Goal: Task Accomplishment & Management: Use online tool/utility

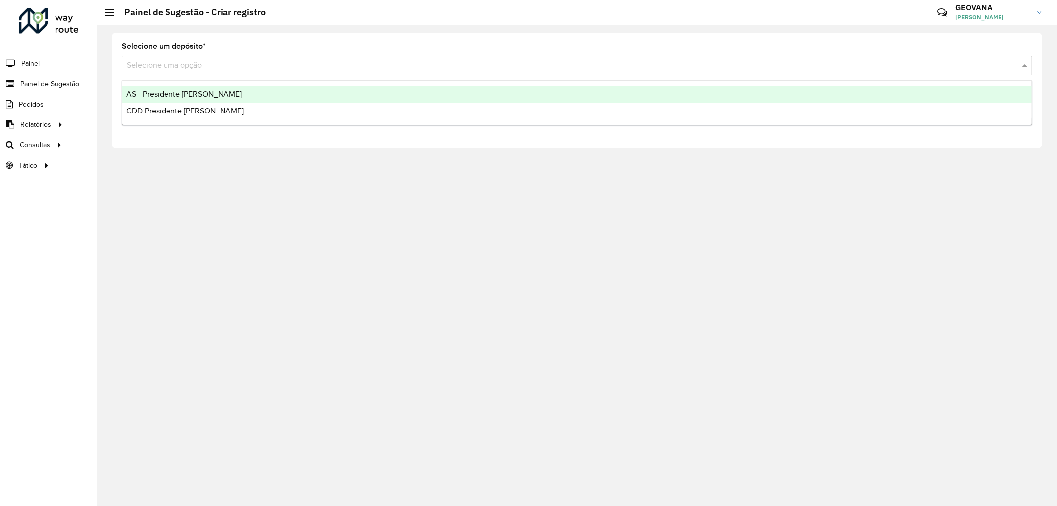
click at [215, 63] on input "text" at bounding box center [567, 66] width 881 height 12
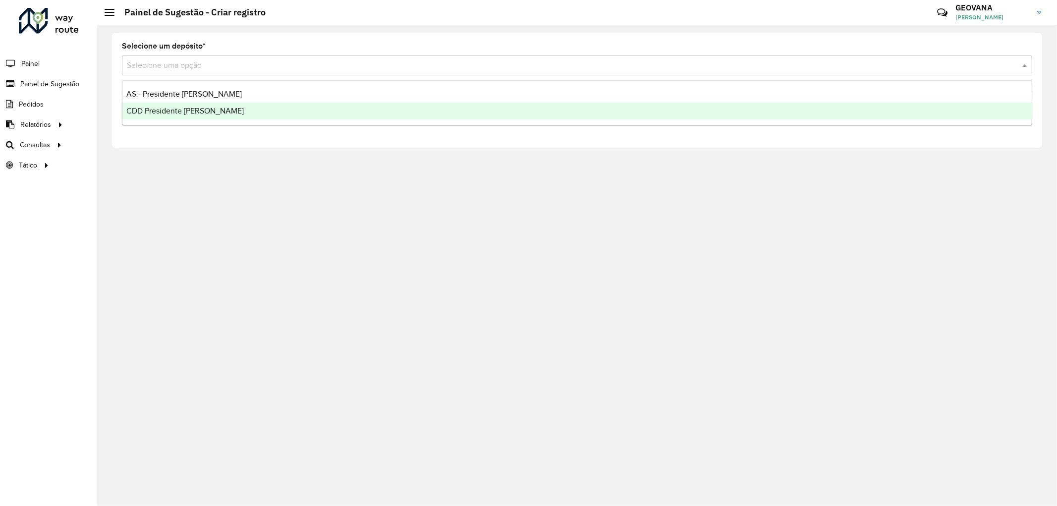
click at [196, 119] on div "CDD Presidente [PERSON_NAME]" at bounding box center [577, 111] width 910 height 17
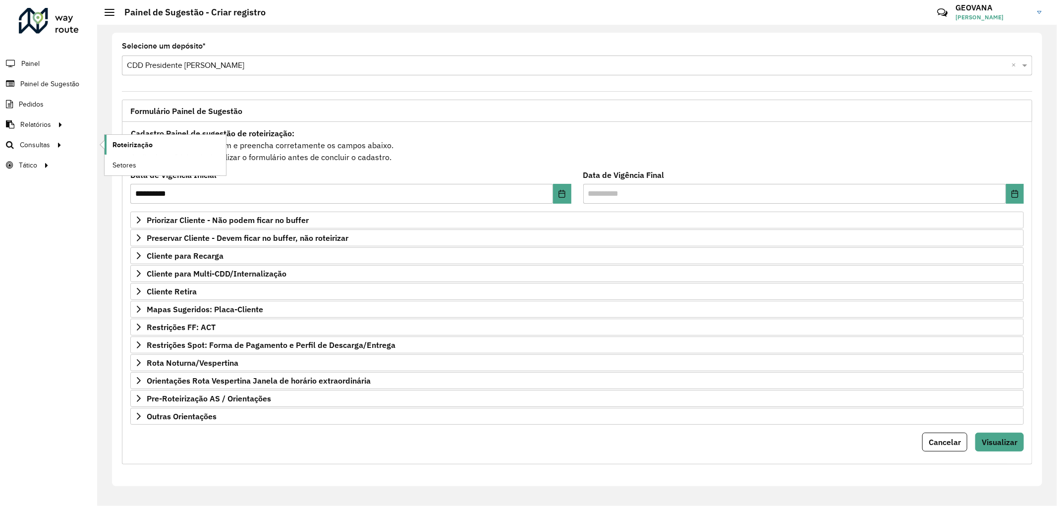
click at [130, 147] on span "Roteirização" at bounding box center [133, 145] width 40 height 10
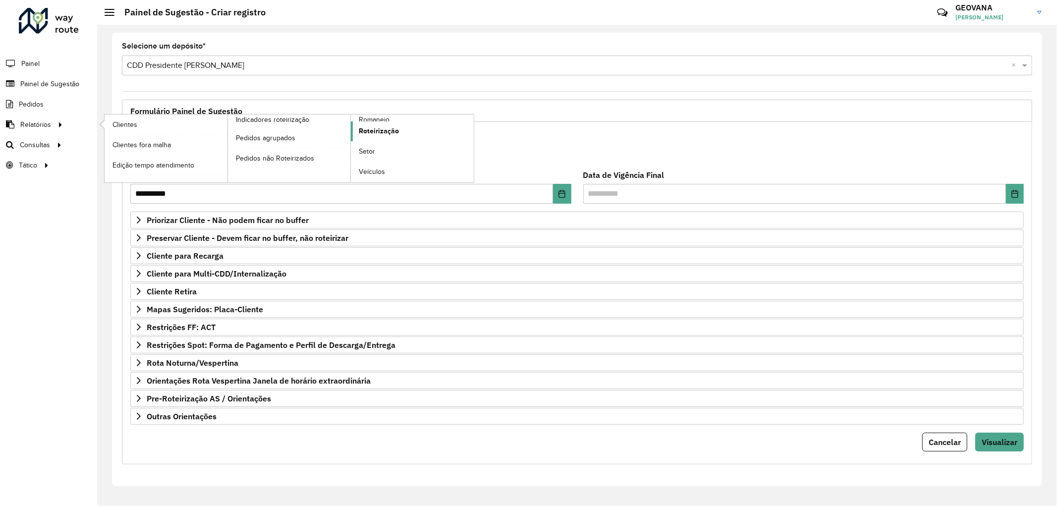
click at [373, 131] on span "Roteirização" at bounding box center [379, 131] width 40 height 10
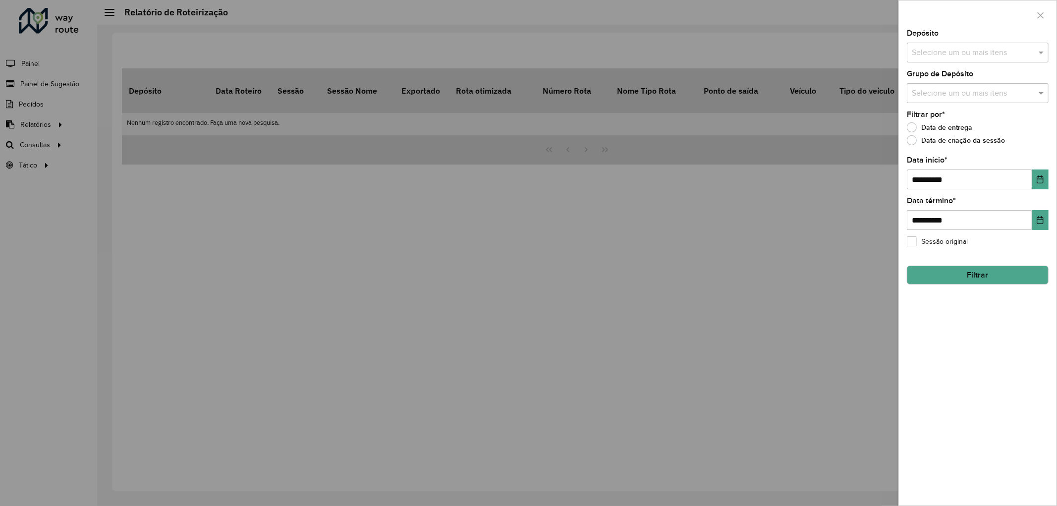
click at [695, 230] on div at bounding box center [528, 253] width 1057 height 506
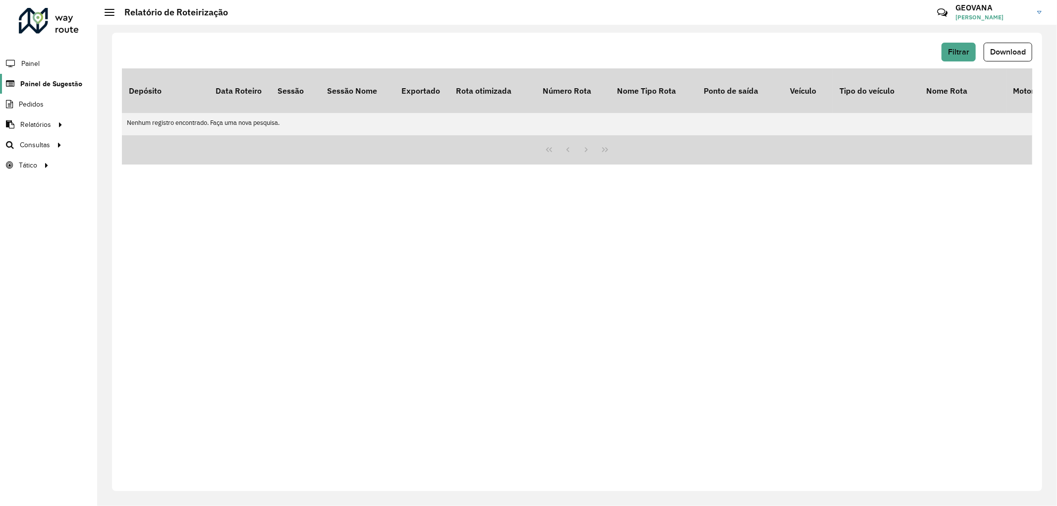
click at [51, 85] on span "Painel de Sugestão" at bounding box center [51, 84] width 62 height 10
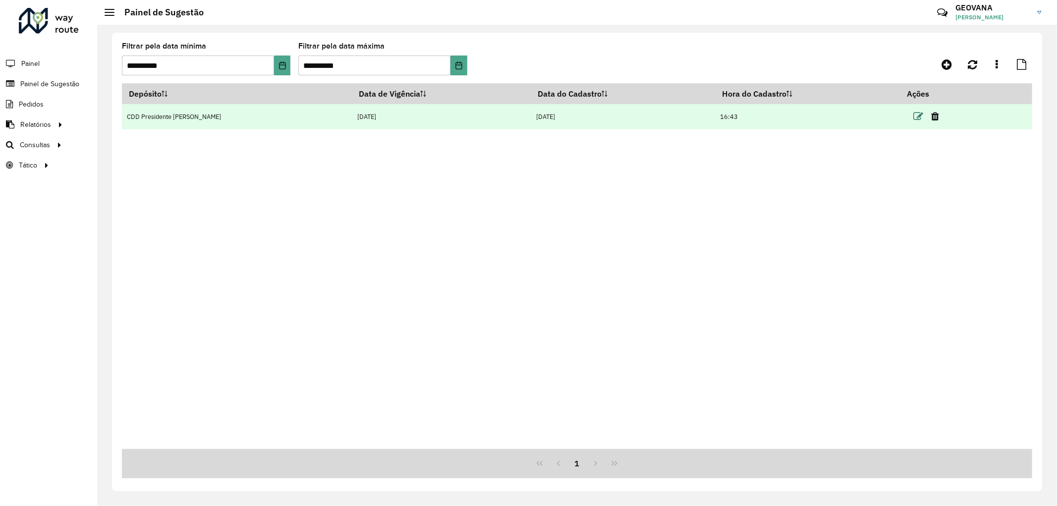
click at [914, 116] on icon at bounding box center [919, 117] width 10 height 10
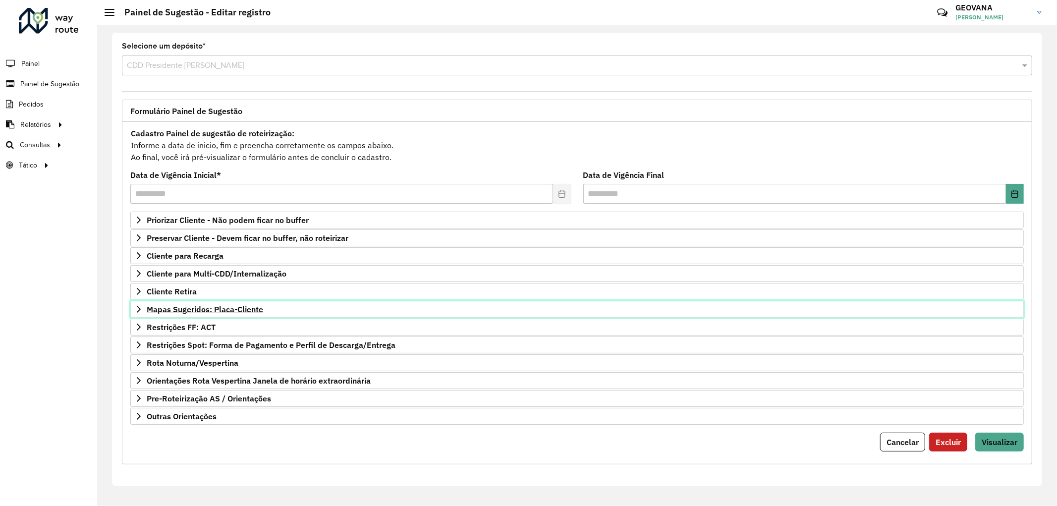
click at [220, 310] on span "Mapas Sugeridos: Placa-Cliente" at bounding box center [205, 309] width 117 height 8
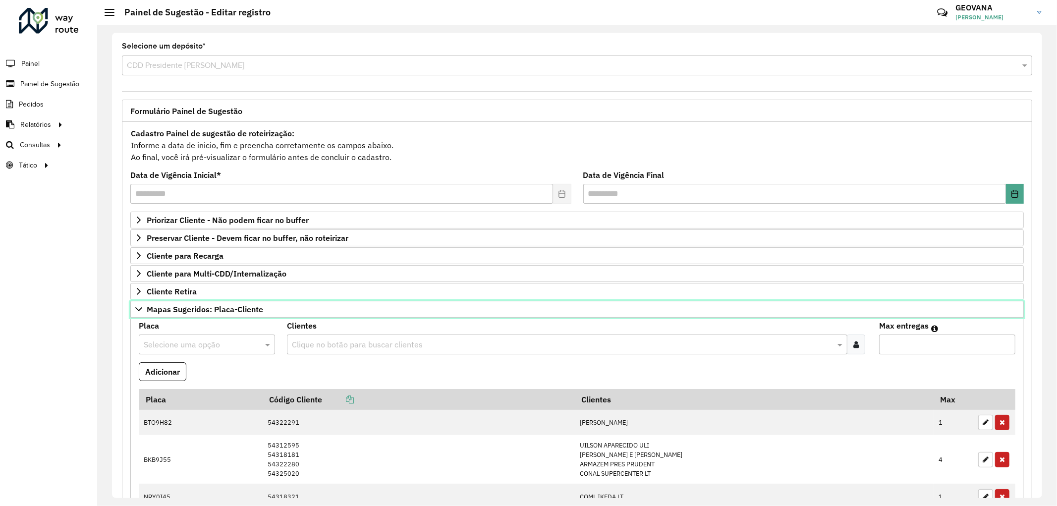
scroll to position [165, 0]
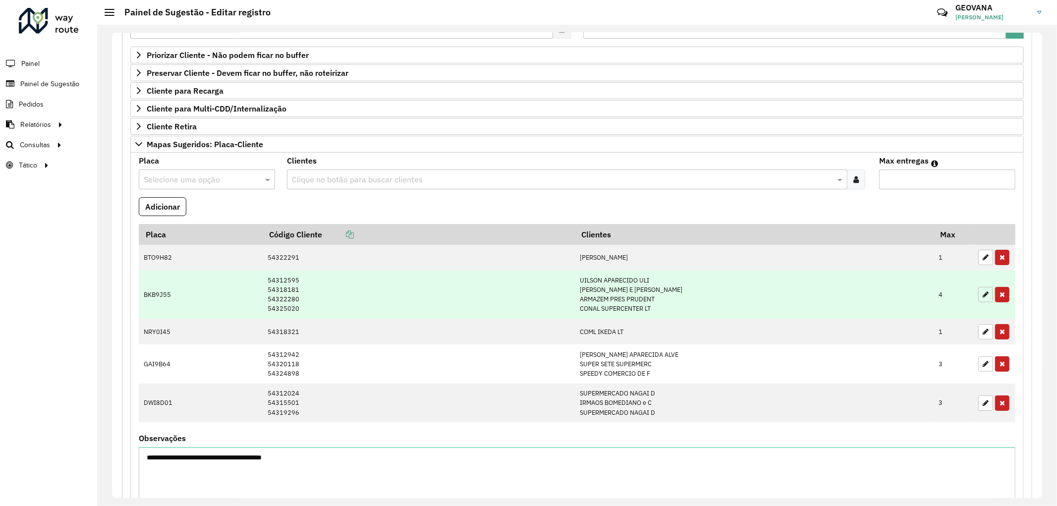
click at [984, 294] on icon "button" at bounding box center [986, 294] width 6 height 7
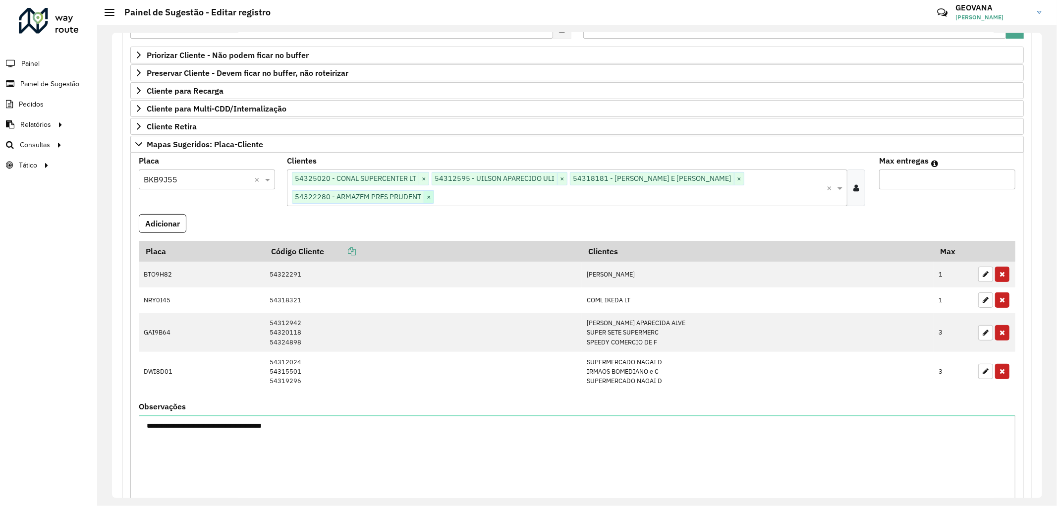
click at [432, 196] on span "×" at bounding box center [429, 197] width 10 height 12
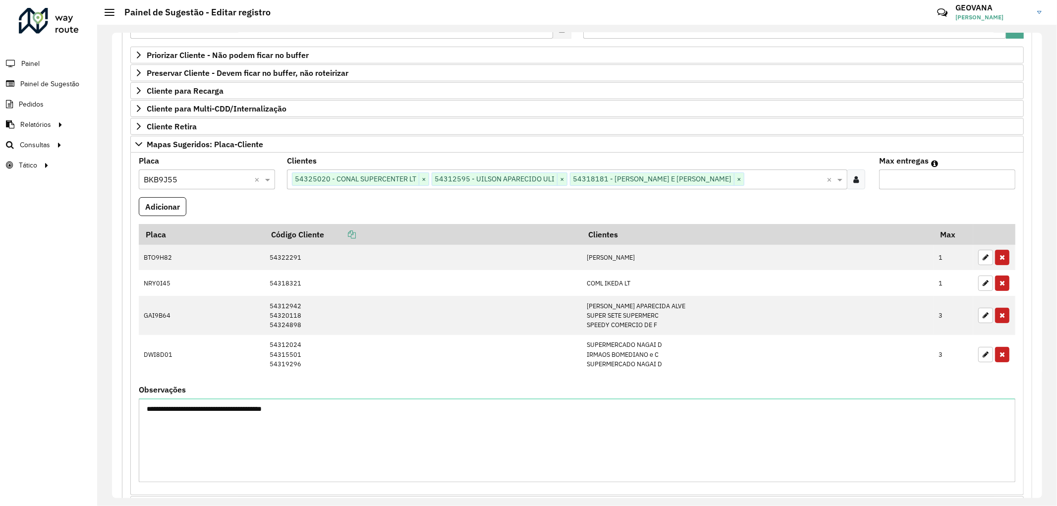
drag, startPoint x: 890, startPoint y: 182, endPoint x: 868, endPoint y: 182, distance: 21.8
click at [868, 182] on formly-group "**********" at bounding box center [577, 323] width 889 height 333
type input "*"
click at [159, 210] on button "Adicionar" at bounding box center [163, 206] width 48 height 19
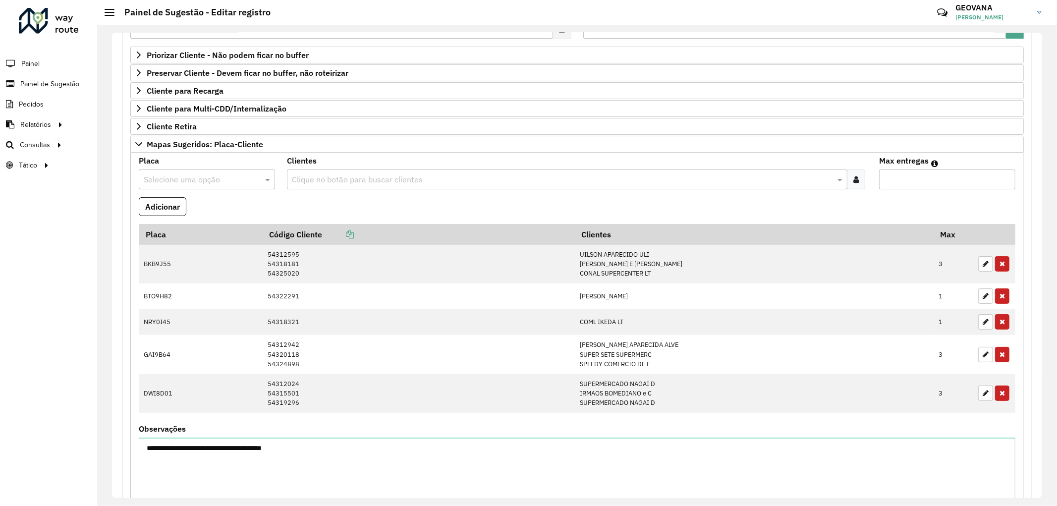
click at [194, 180] on input "text" at bounding box center [197, 180] width 107 height 12
type input "***"
drag, startPoint x: 216, startPoint y: 207, endPoint x: 342, endPoint y: 200, distance: 126.6
click at [215, 207] on div "FYG0C97" at bounding box center [206, 209] width 135 height 17
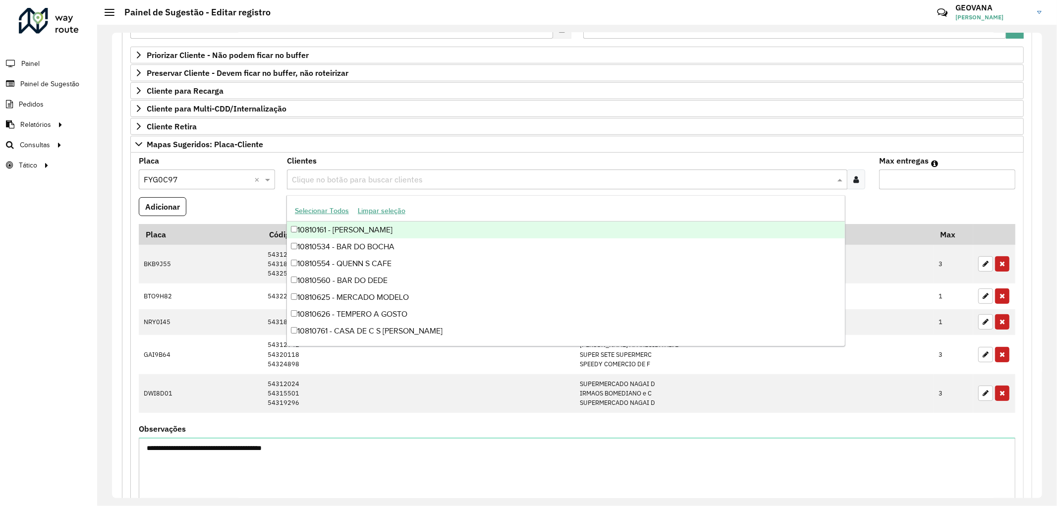
click at [359, 187] on div "Clique no botão para buscar clientes" at bounding box center [567, 180] width 561 height 20
type input "*****"
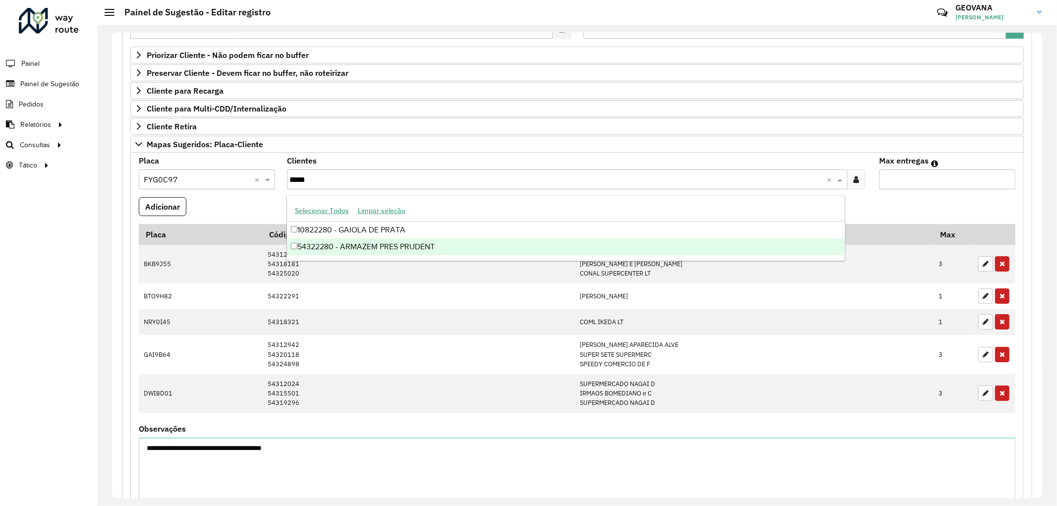
click at [398, 246] on div "54322280 - ARMAZEM PRES PRUDENT" at bounding box center [566, 246] width 558 height 17
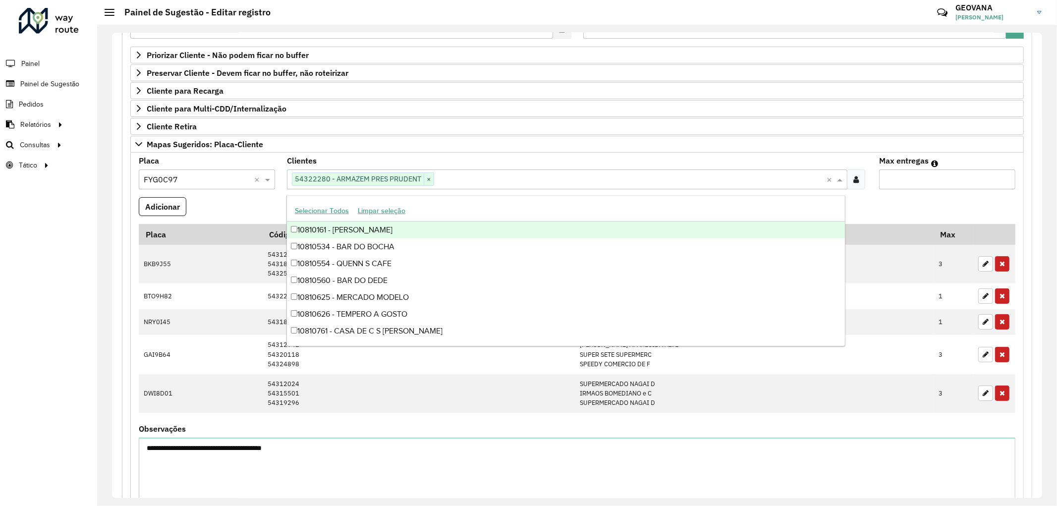
click at [896, 170] on div "Max entregas" at bounding box center [947, 173] width 136 height 32
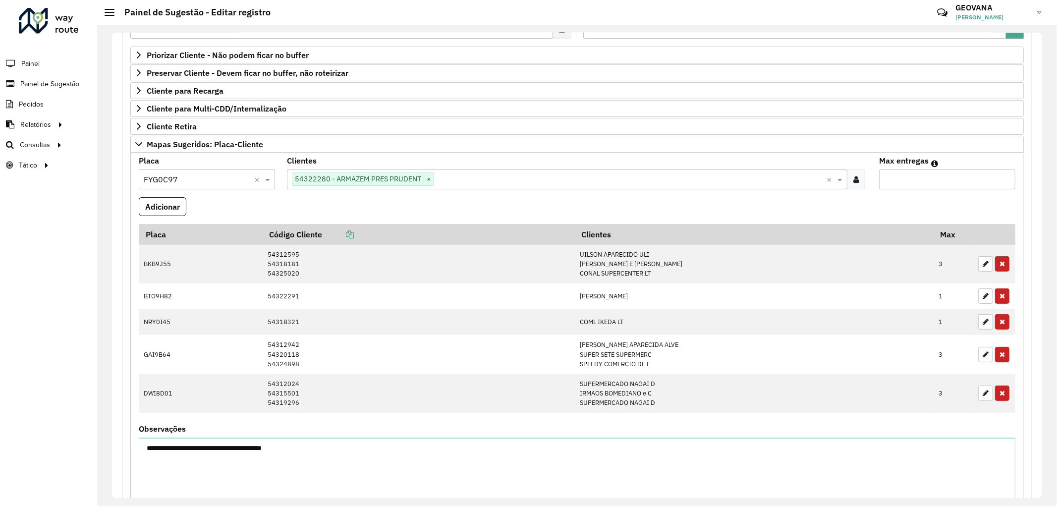
click at [894, 180] on input "Max entregas" at bounding box center [947, 180] width 136 height 20
type input "*"
click at [172, 209] on button "Adicionar" at bounding box center [163, 206] width 48 height 19
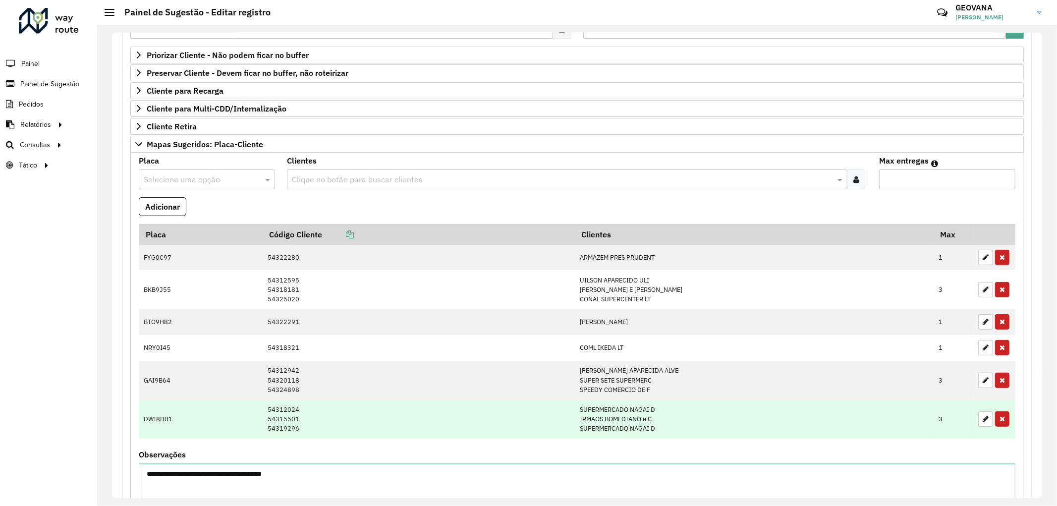
scroll to position [385, 0]
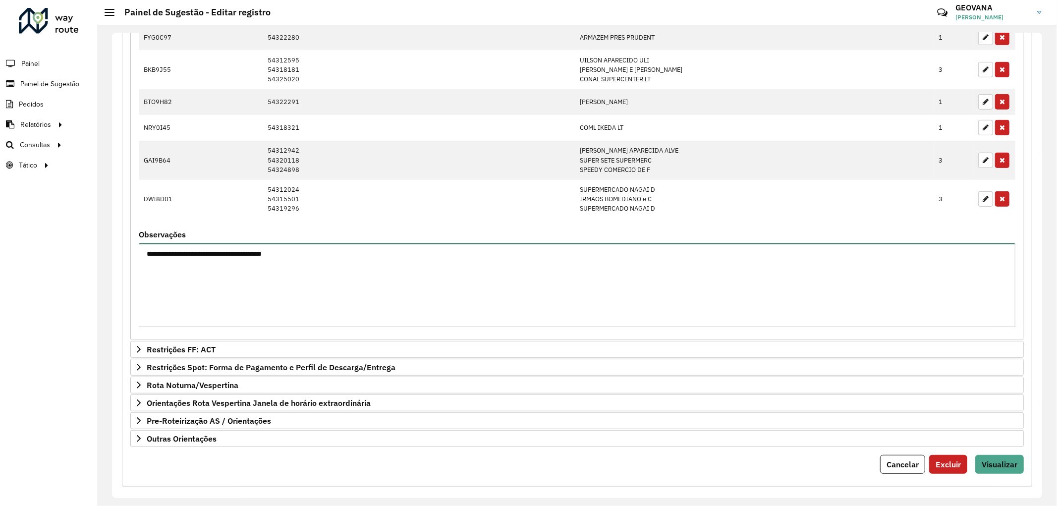
click at [307, 249] on textarea "**********" at bounding box center [577, 285] width 877 height 84
paste textarea "******* ****** ****** ****** ****** ****** ****** ****** ****** ****** ******"
click at [244, 256] on textarea "**********" at bounding box center [576, 285] width 874 height 84
click at [670, 253] on textarea "**********" at bounding box center [576, 285] width 874 height 84
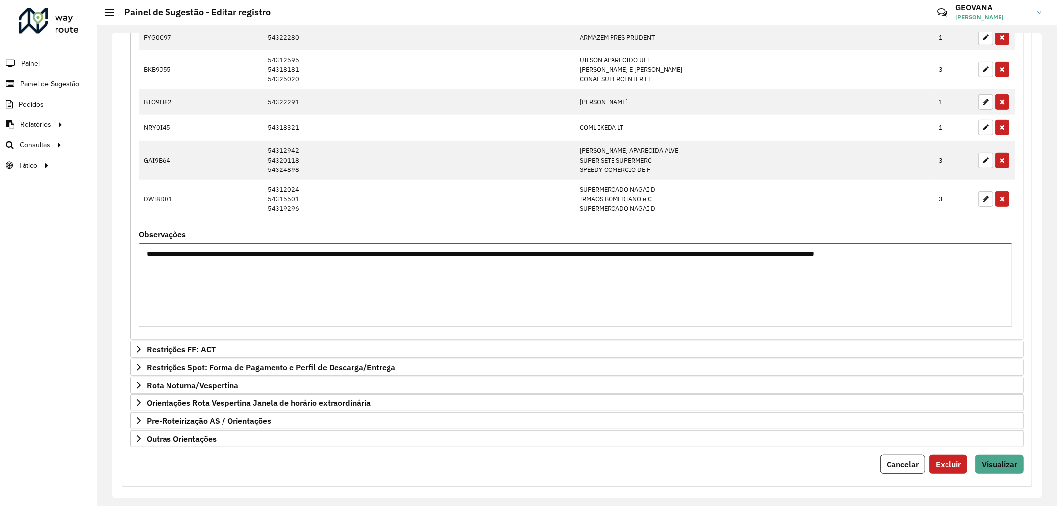
type textarea "**********"
click at [997, 463] on span "Visualizar" at bounding box center [1000, 465] width 36 height 10
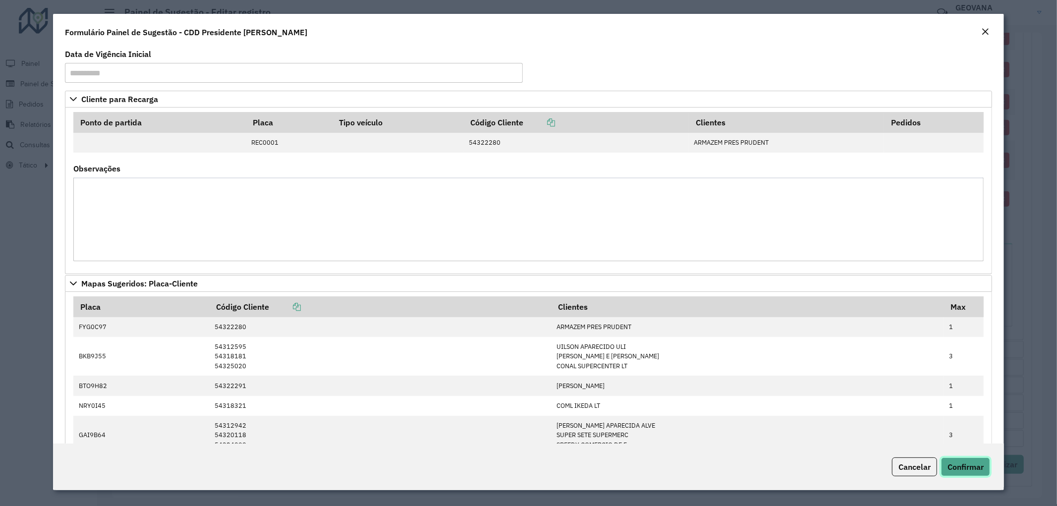
click at [978, 464] on span "Confirmar" at bounding box center [966, 467] width 36 height 10
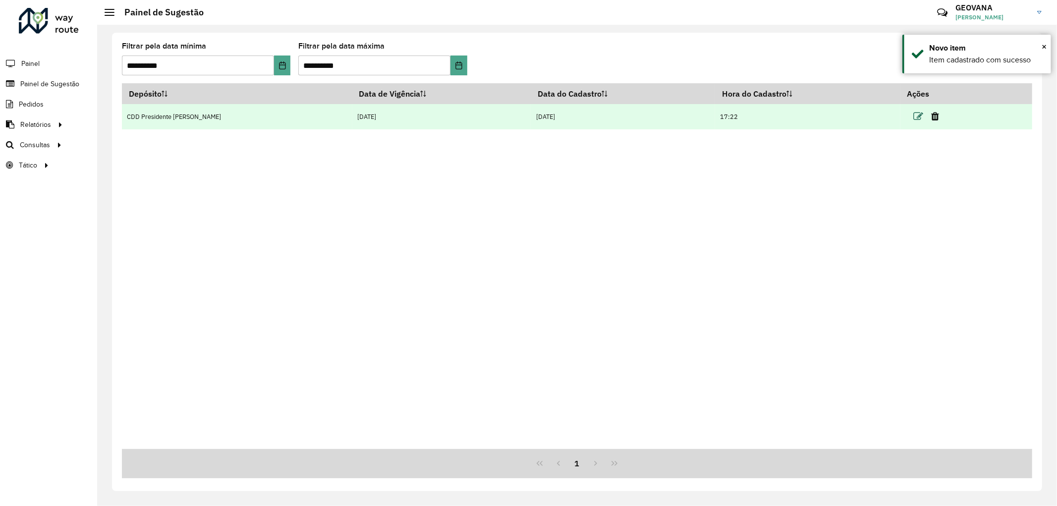
click at [914, 117] on icon at bounding box center [919, 117] width 10 height 10
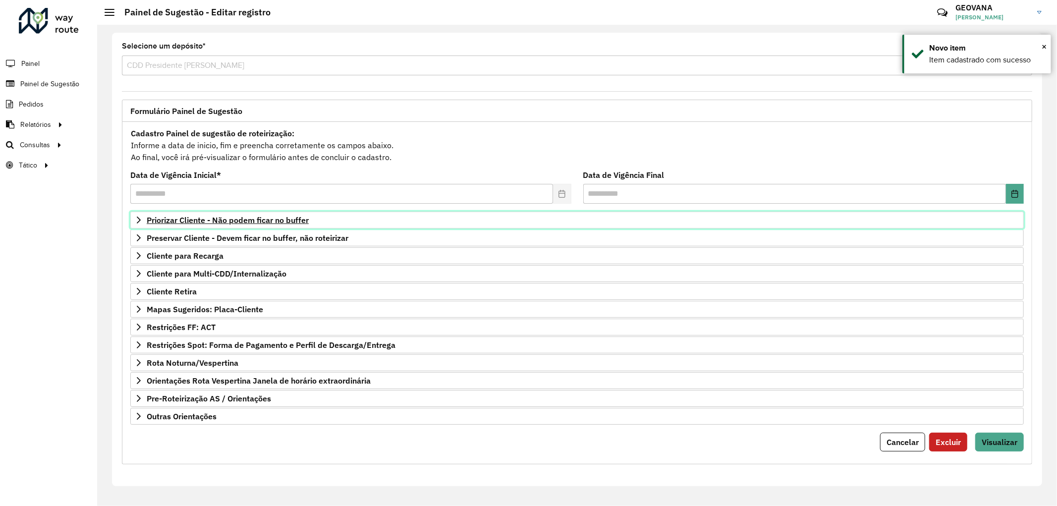
click at [249, 219] on span "Priorizar Cliente - Não podem ficar no buffer" at bounding box center [228, 220] width 162 height 8
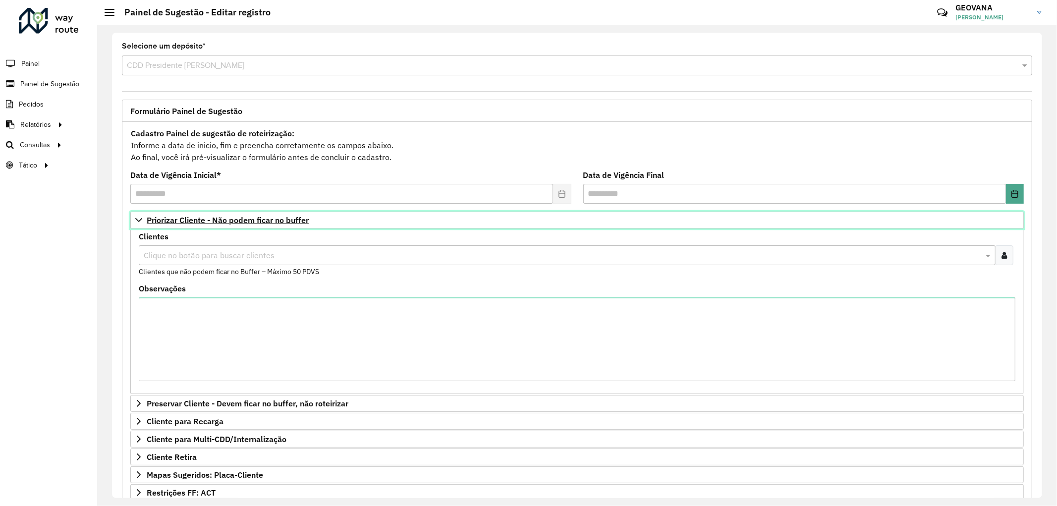
click at [253, 218] on span "Priorizar Cliente - Não podem ficar no buffer" at bounding box center [228, 220] width 162 height 8
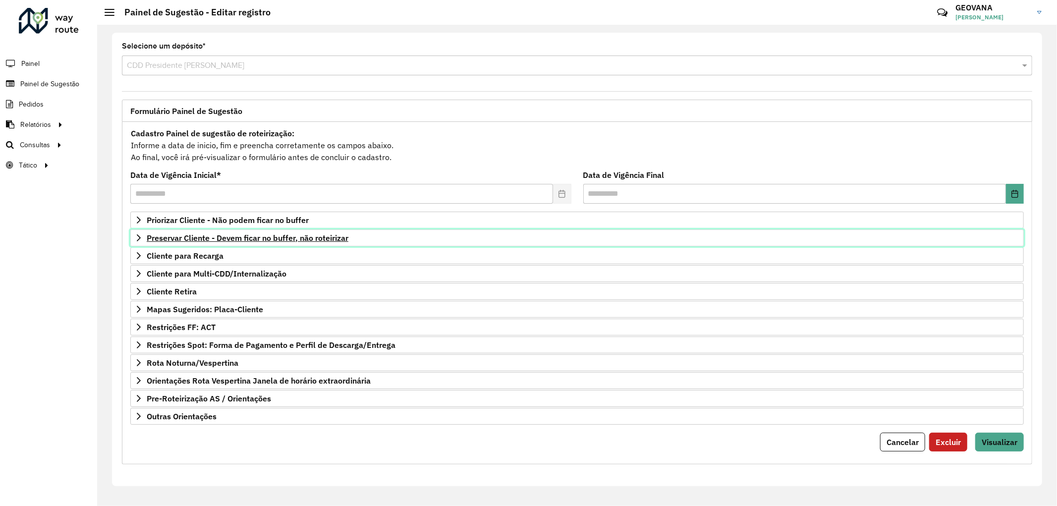
click at [264, 238] on span "Preservar Cliente - Devem ficar no buffer, não roteirizar" at bounding box center [248, 238] width 202 height 8
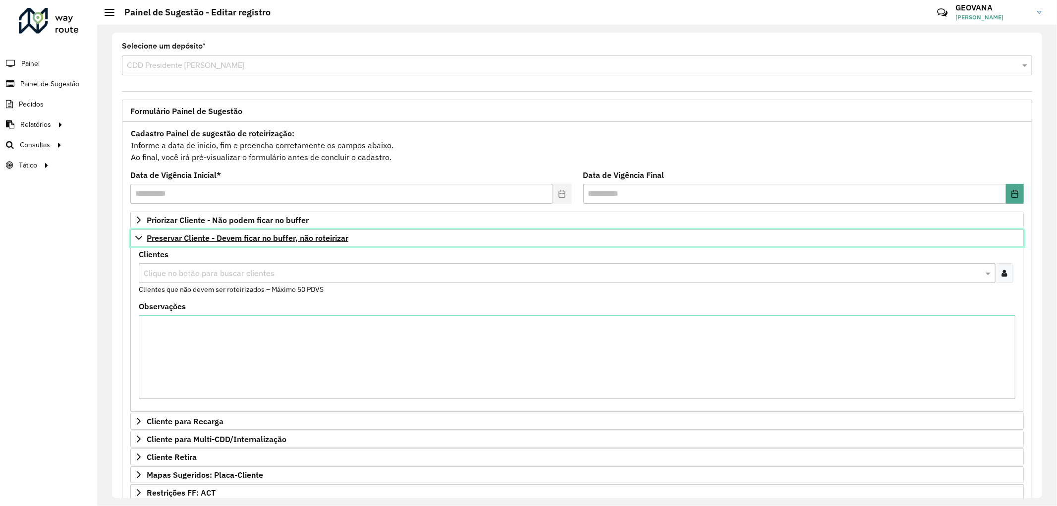
click at [264, 238] on span "Preservar Cliente - Devem ficar no buffer, não roteirizar" at bounding box center [248, 238] width 202 height 8
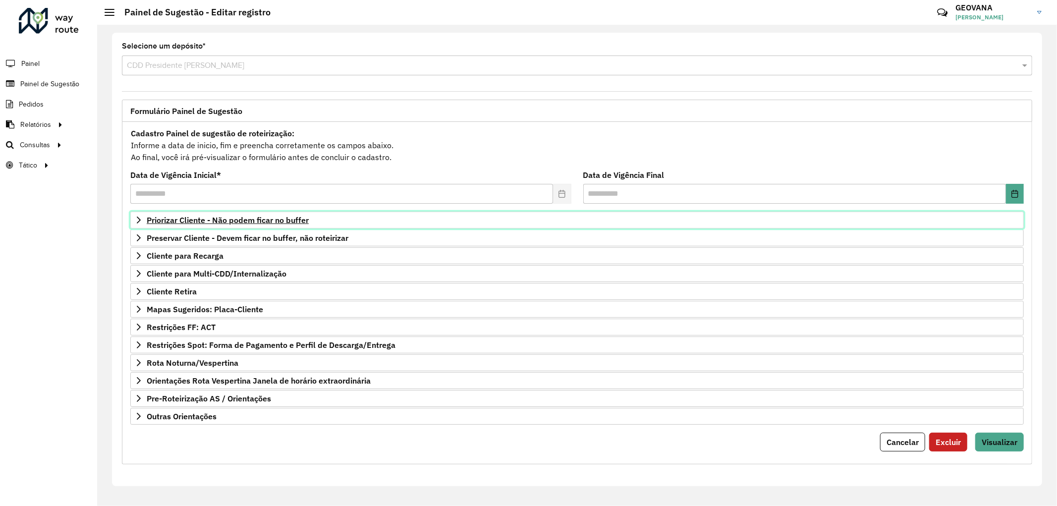
click at [258, 221] on span "Priorizar Cliente - Não podem ficar no buffer" at bounding box center [228, 220] width 162 height 8
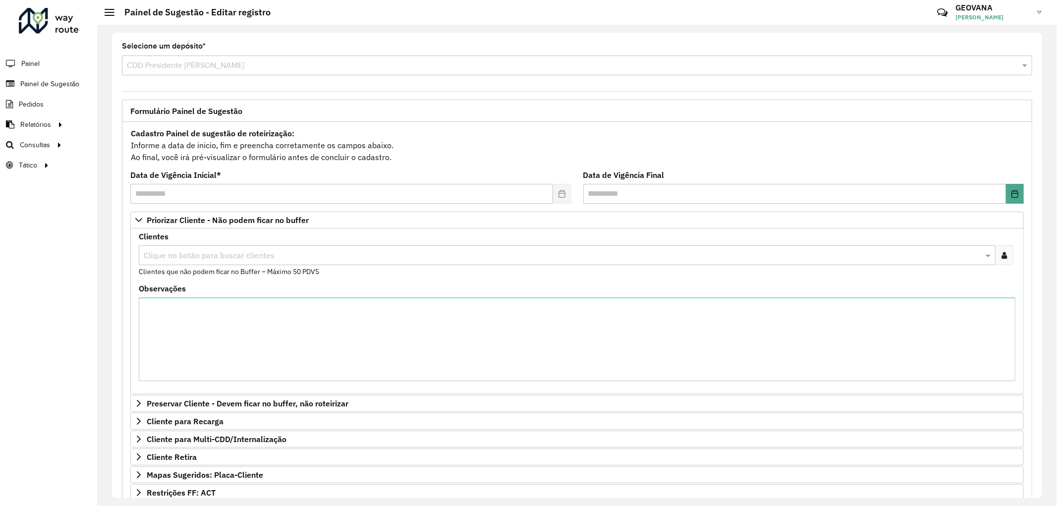
click at [1002, 256] on icon at bounding box center [1004, 255] width 5 height 8
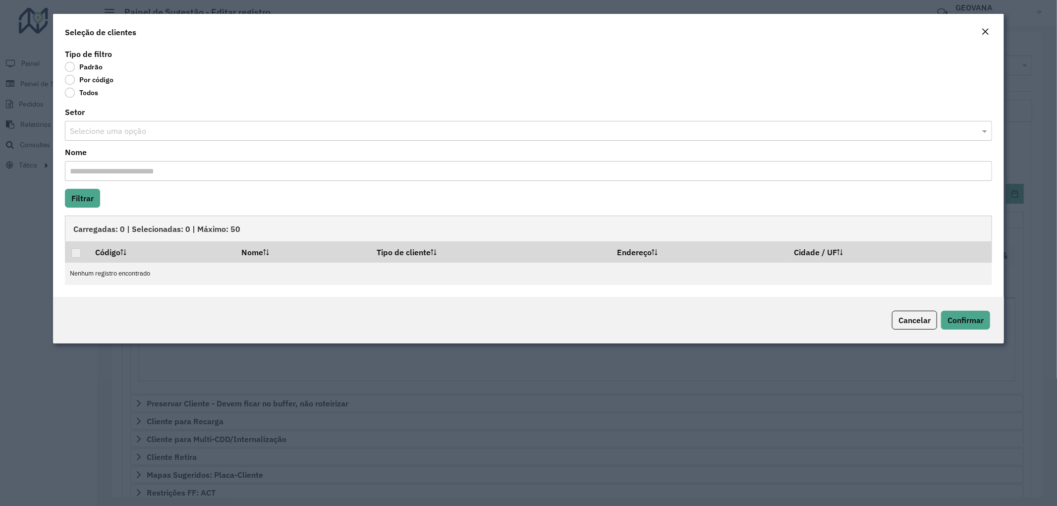
click at [71, 80] on label "Por código" at bounding box center [89, 80] width 49 height 10
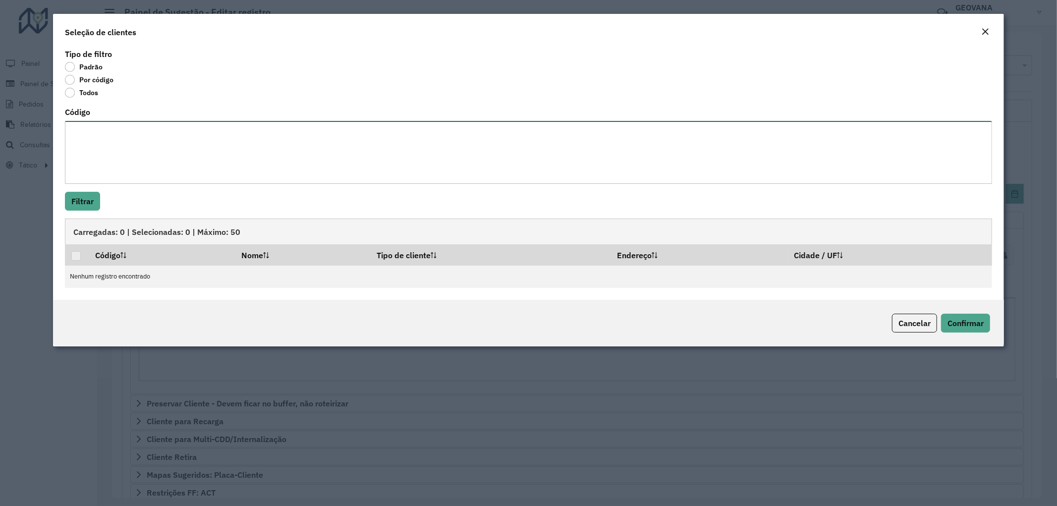
click at [96, 136] on textarea "Código" at bounding box center [529, 152] width 928 height 63
paste textarea "***** ***** ***** ***** *****"
type textarea "***** ***** ***** ***** *****"
click at [82, 198] on button "Filtrar" at bounding box center [82, 201] width 35 height 19
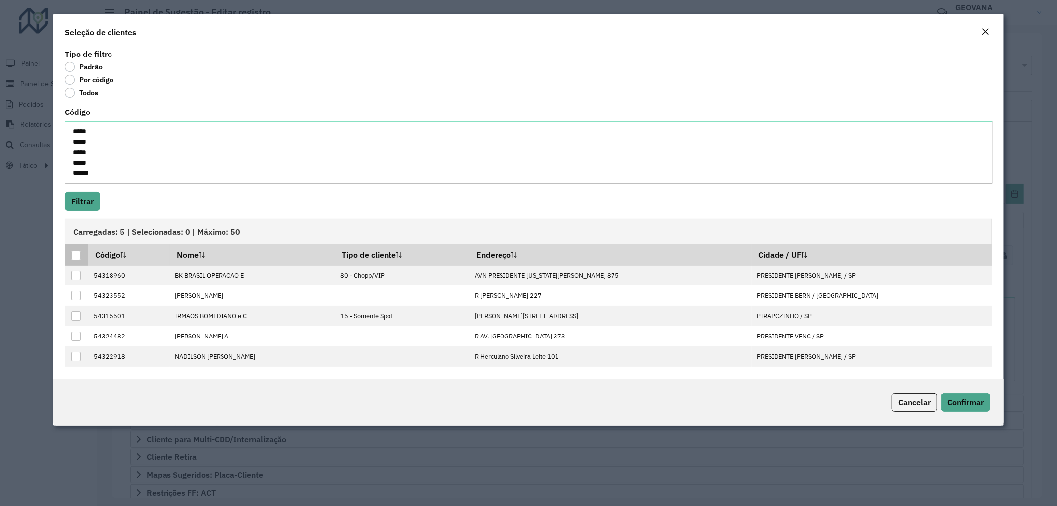
click at [73, 256] on div at bounding box center [75, 255] width 9 height 9
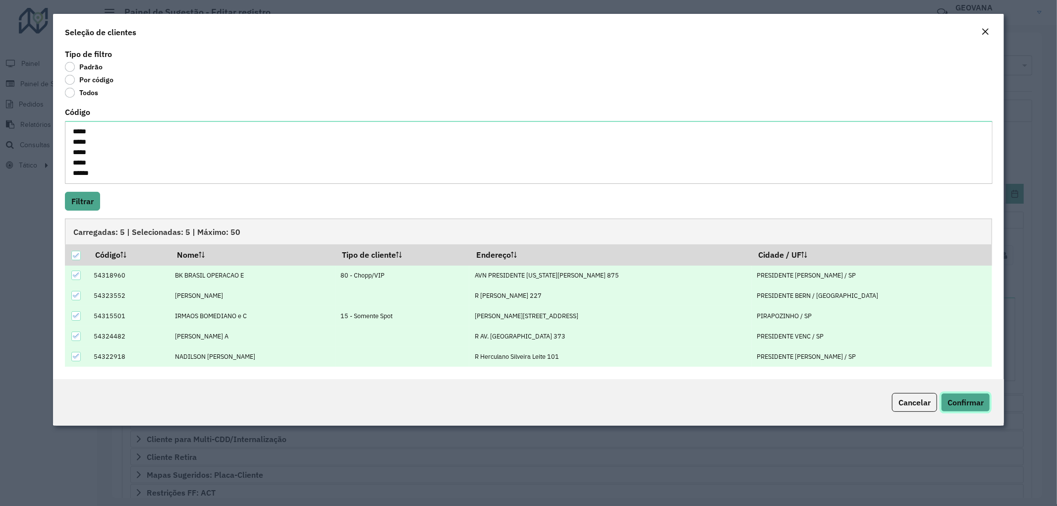
click at [961, 404] on span "Confirmar" at bounding box center [966, 403] width 36 height 10
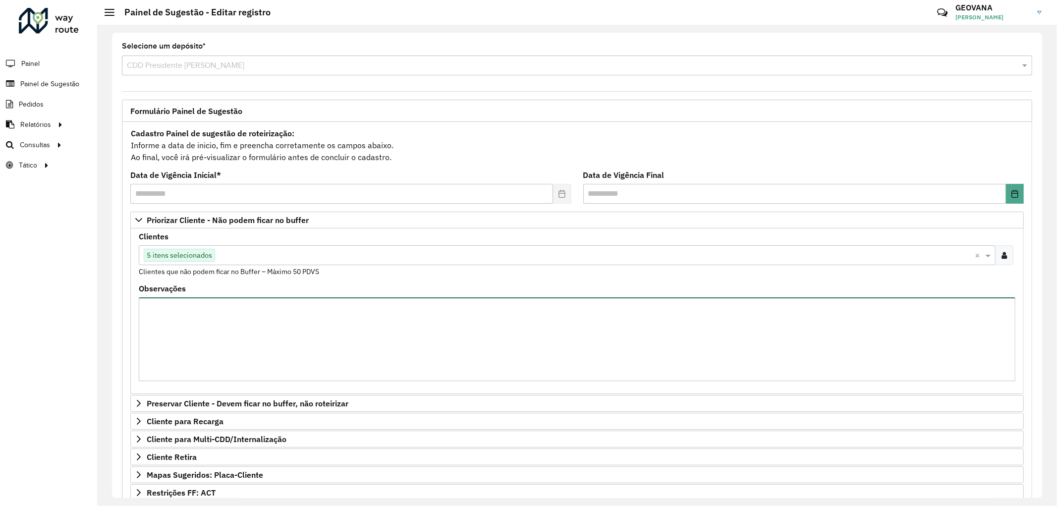
click at [348, 327] on textarea "Observações" at bounding box center [577, 339] width 877 height 84
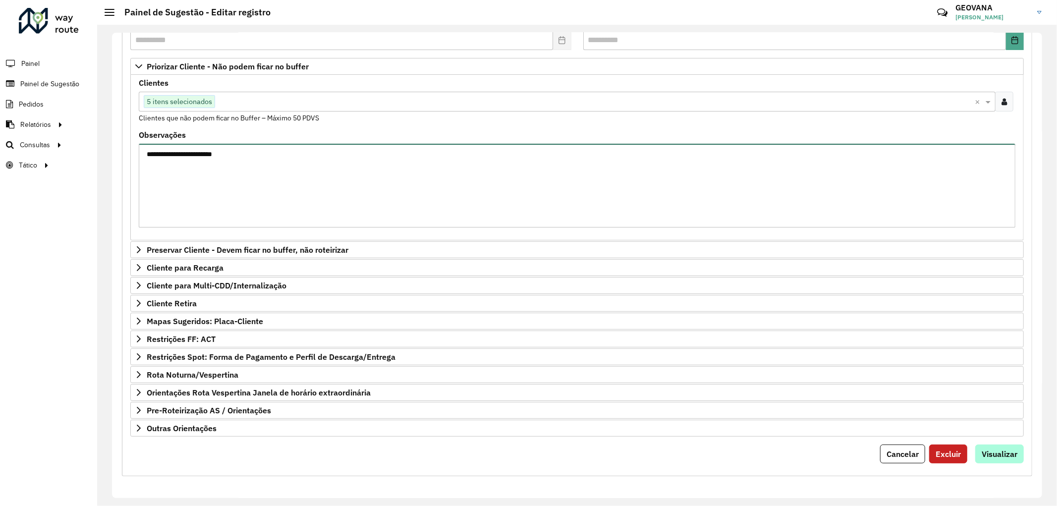
type textarea "**********"
click at [1007, 449] on span "Visualizar" at bounding box center [1000, 454] width 36 height 10
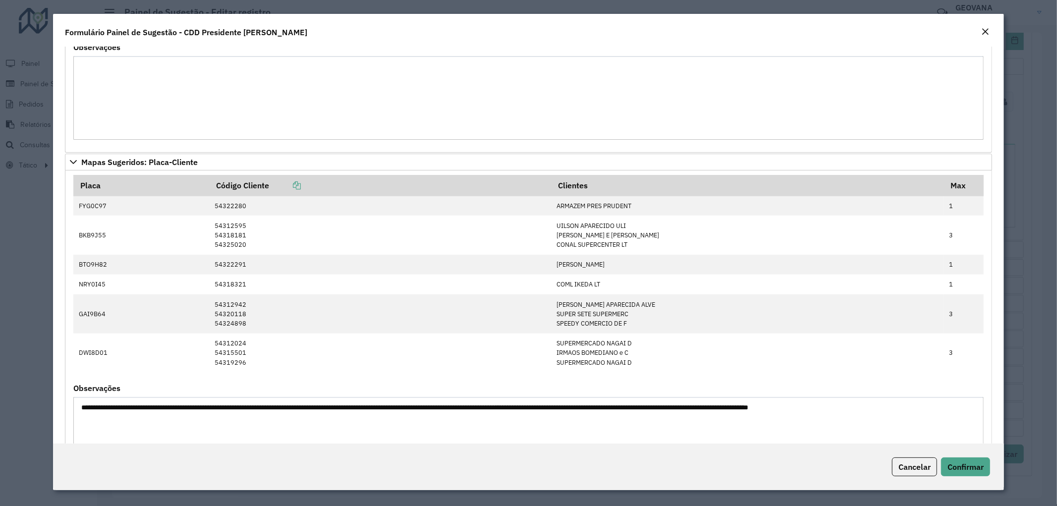
scroll to position [606, 0]
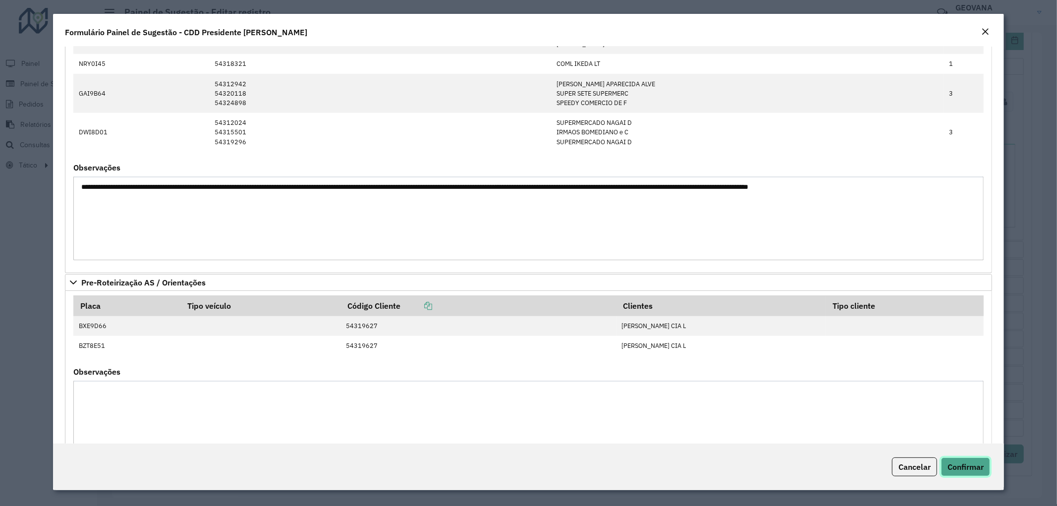
click at [978, 464] on span "Confirmar" at bounding box center [966, 467] width 36 height 10
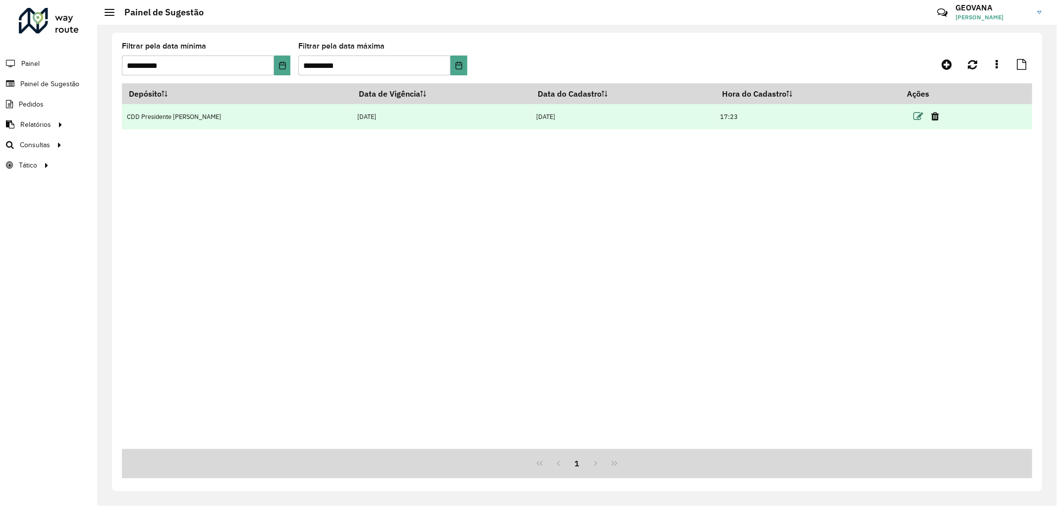
click at [914, 115] on icon at bounding box center [919, 117] width 10 height 10
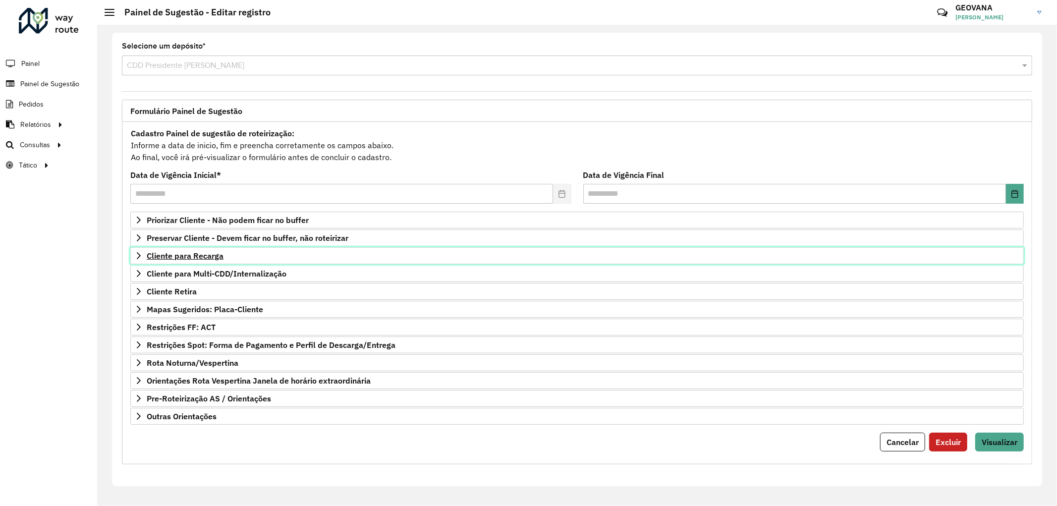
click at [211, 258] on span "Cliente para Recarga" at bounding box center [185, 256] width 77 height 8
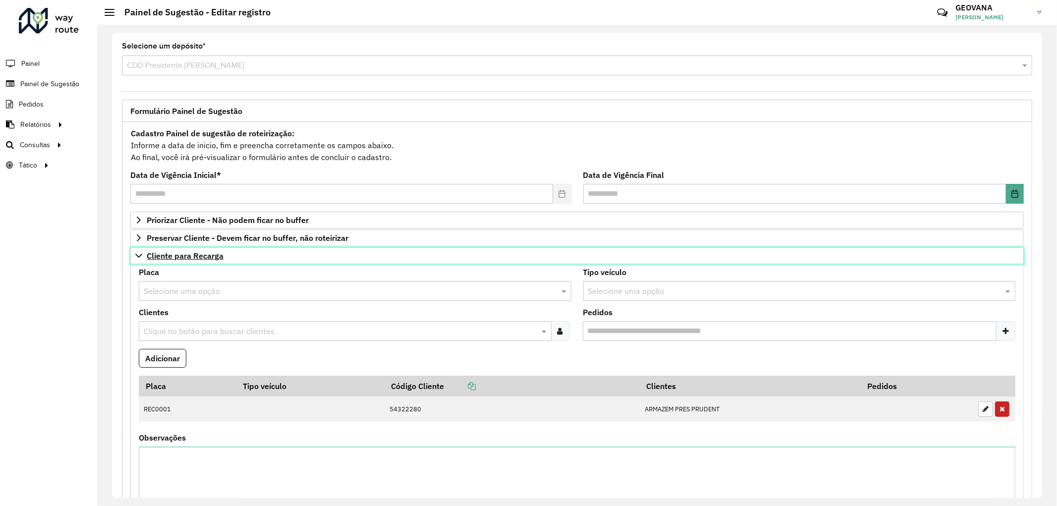
click at [209, 259] on span "Cliente para Recarga" at bounding box center [185, 256] width 77 height 8
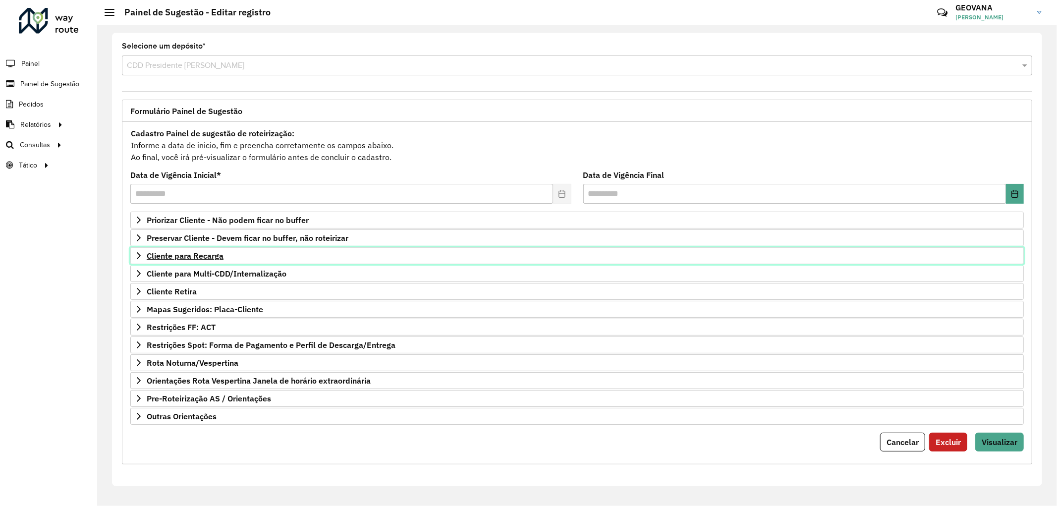
click at [209, 259] on span "Cliente para Recarga" at bounding box center [185, 256] width 77 height 8
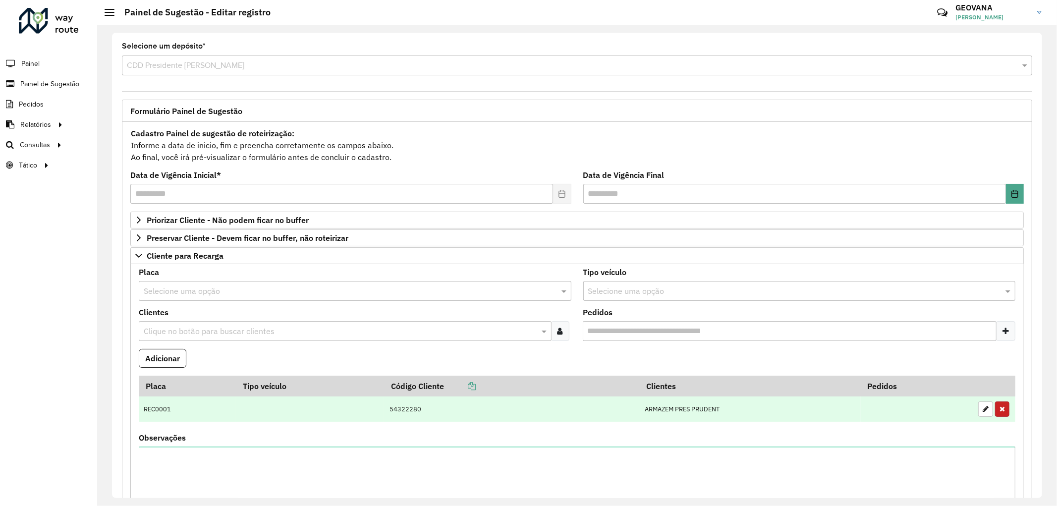
click at [1004, 412] on button "button" at bounding box center [1002, 409] width 14 height 15
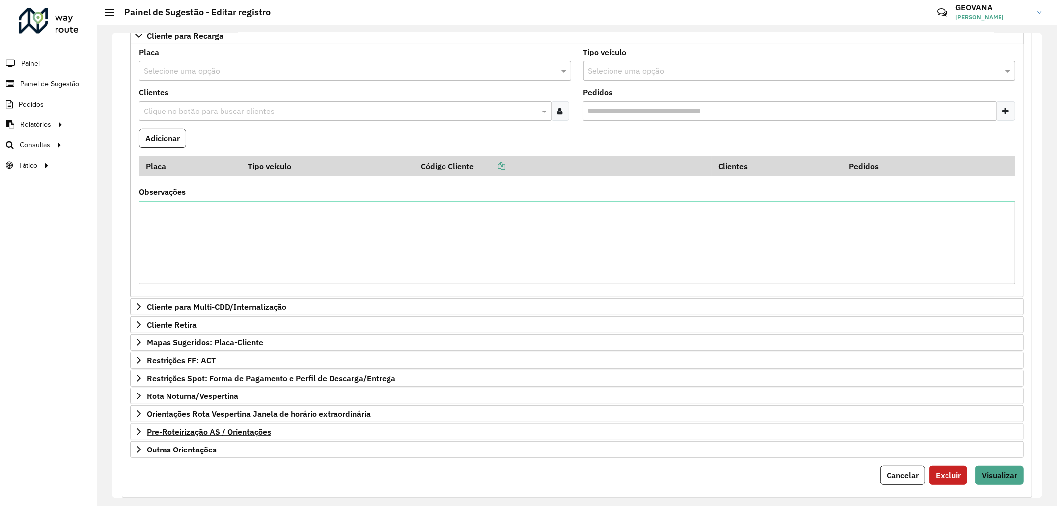
scroll to position [243, 0]
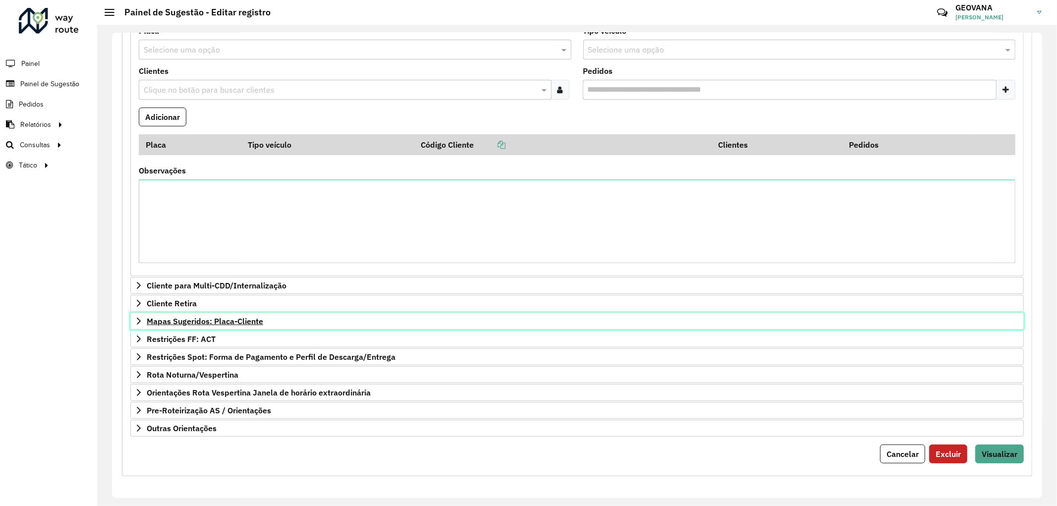
click at [241, 317] on span "Mapas Sugeridos: Placa-Cliente" at bounding box center [205, 321] width 117 height 8
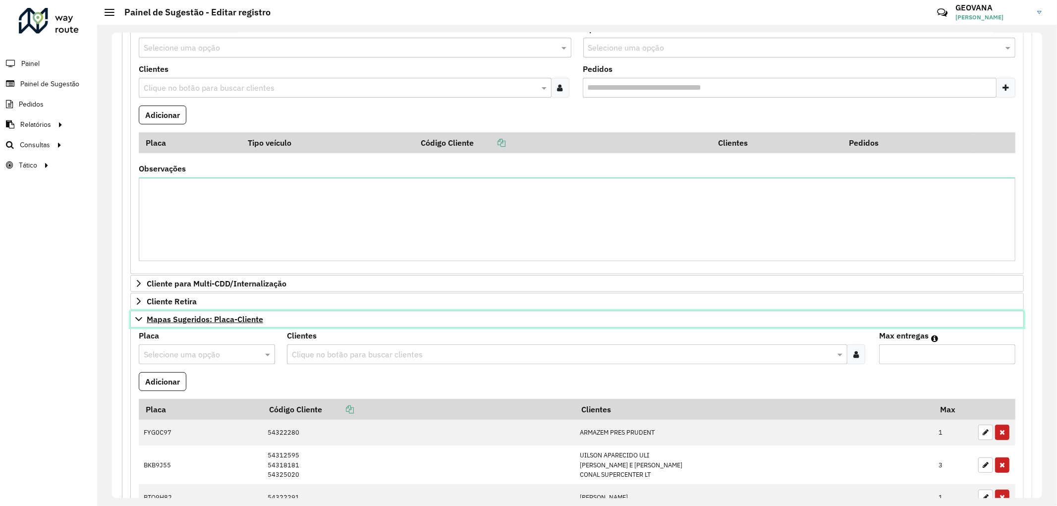
click at [241, 326] on link "Mapas Sugeridos: Placa-Cliente" at bounding box center [577, 319] width 894 height 17
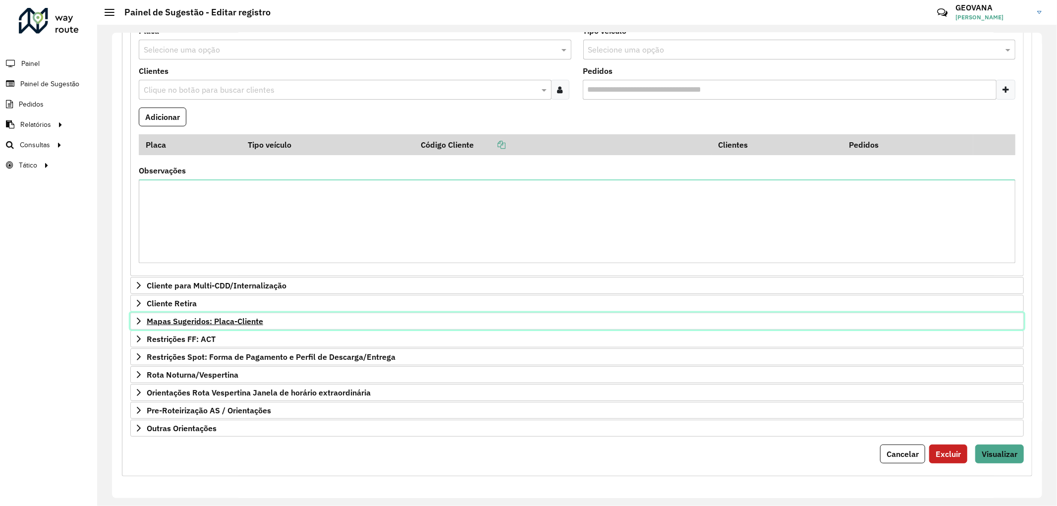
click at [251, 321] on span "Mapas Sugeridos: Placa-Cliente" at bounding box center [205, 321] width 117 height 8
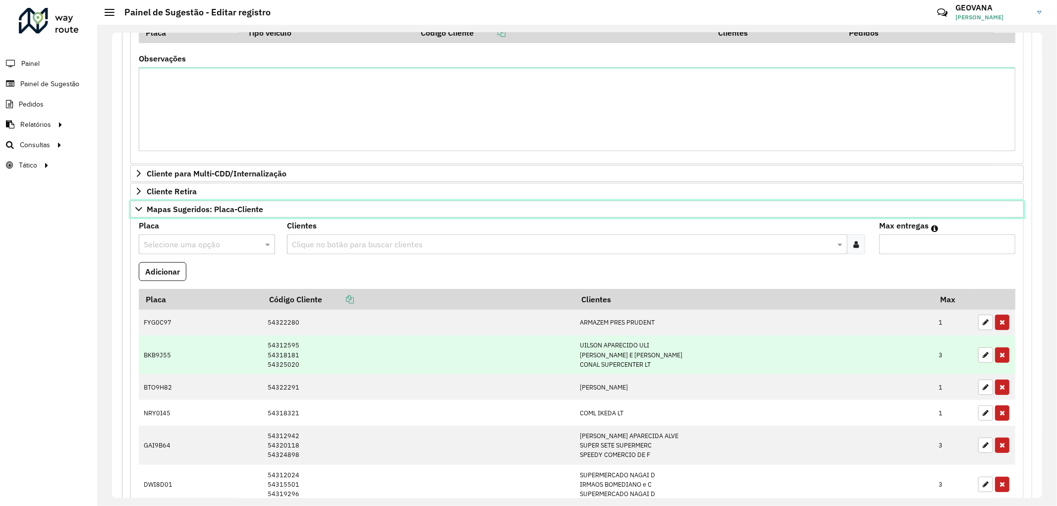
scroll to position [574, 0]
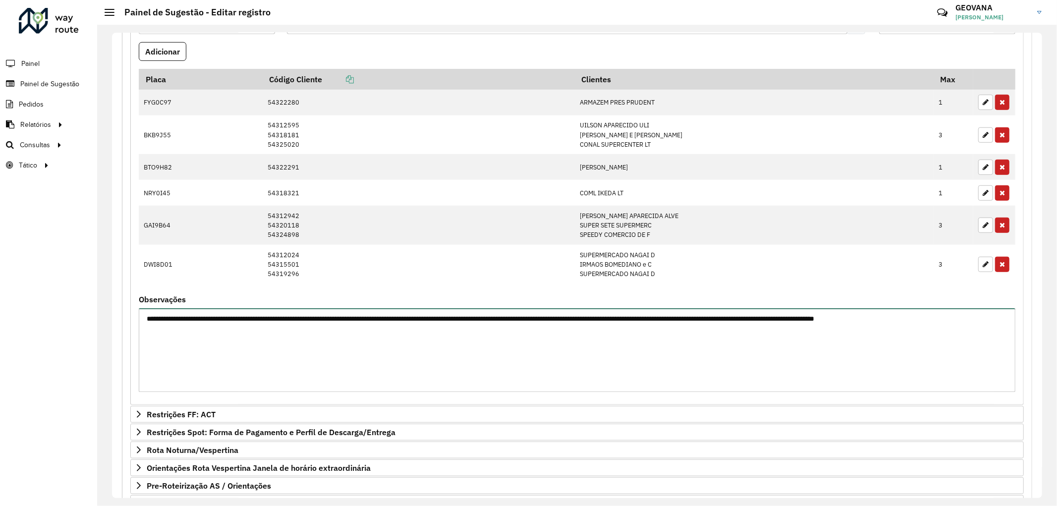
click at [216, 335] on textarea "**********" at bounding box center [577, 350] width 877 height 84
type textarea "**********"
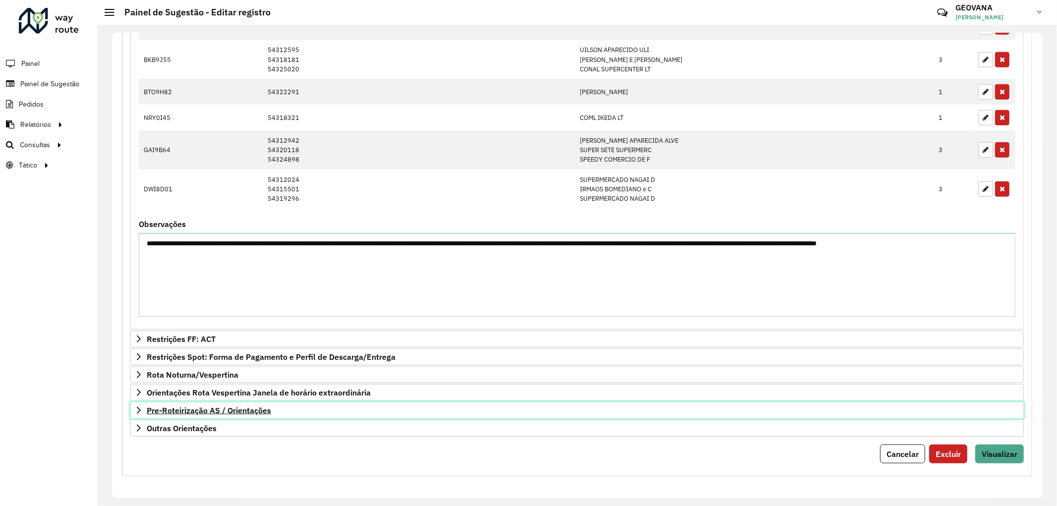
click at [223, 417] on link "Pre-Roteirização AS / Orientações" at bounding box center [577, 410] width 894 height 17
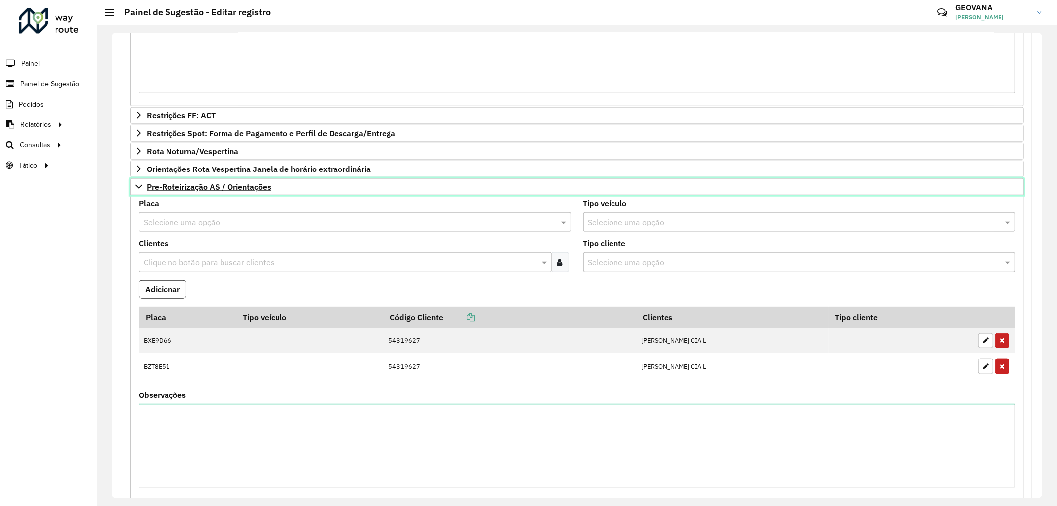
scroll to position [958, 0]
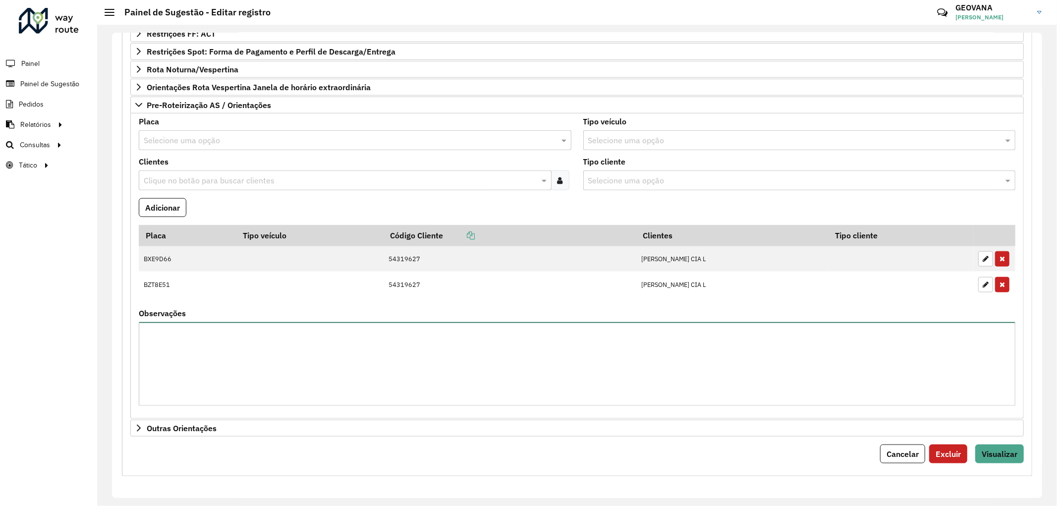
click at [212, 339] on textarea "Observações" at bounding box center [577, 364] width 877 height 84
type textarea "**********"
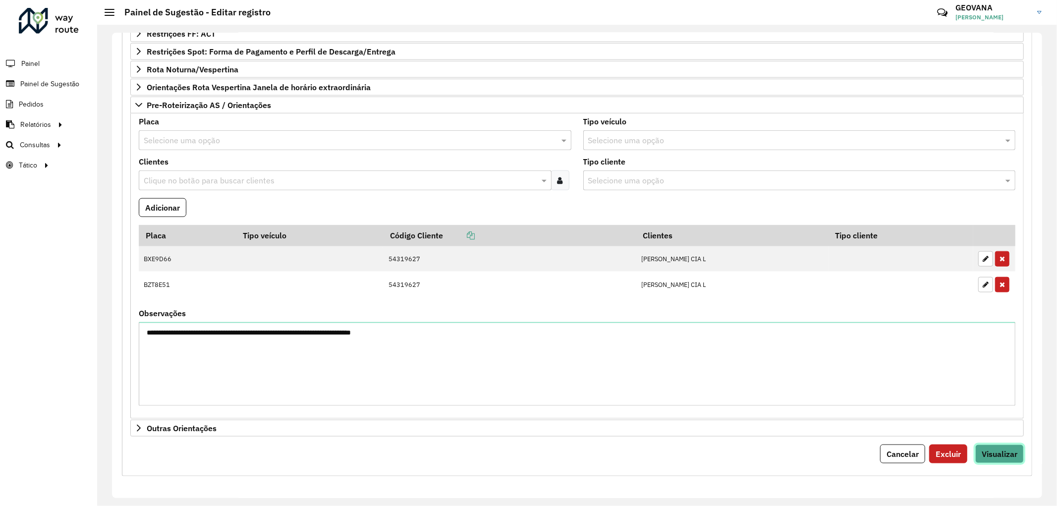
click at [1002, 452] on span "Visualizar" at bounding box center [1000, 454] width 36 height 10
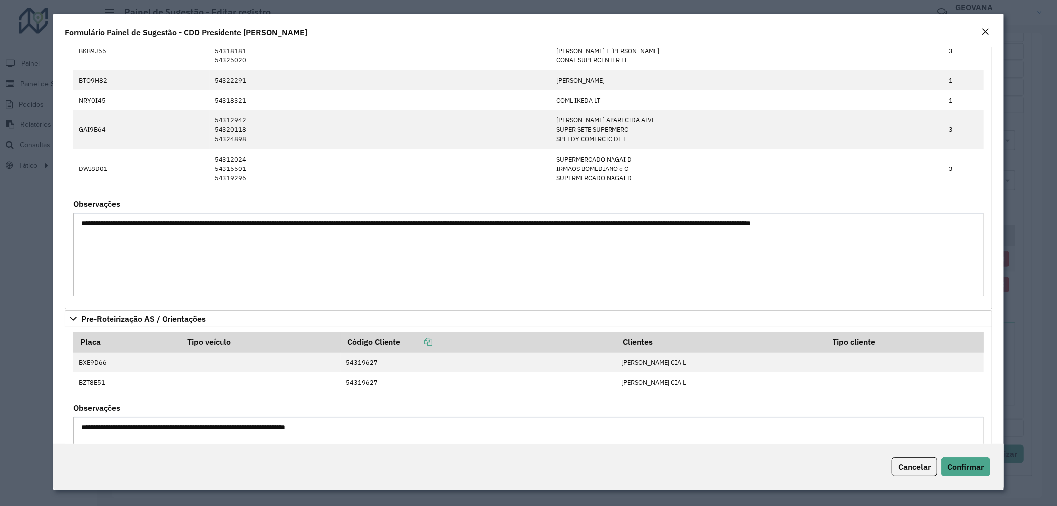
scroll to position [330, 0]
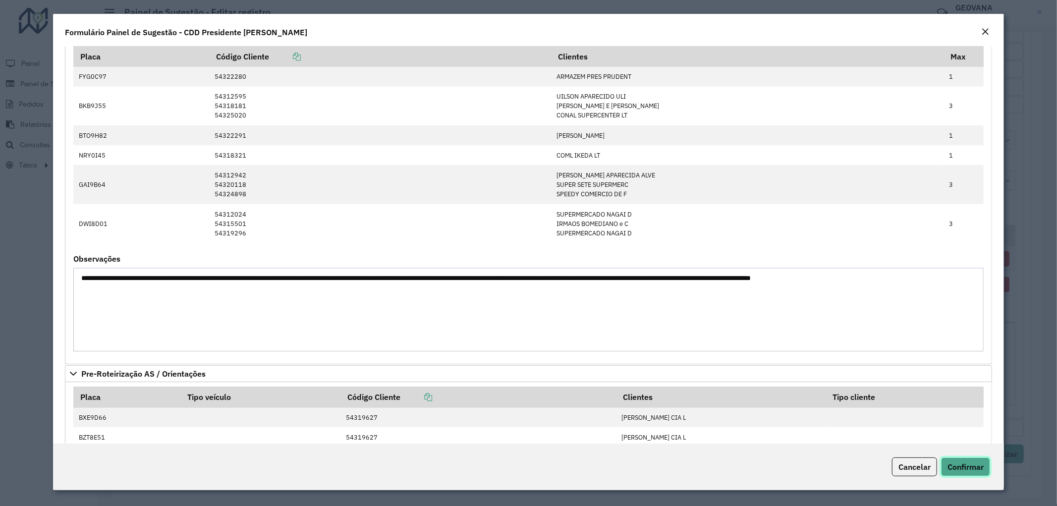
click at [962, 462] on span "Confirmar" at bounding box center [966, 467] width 36 height 10
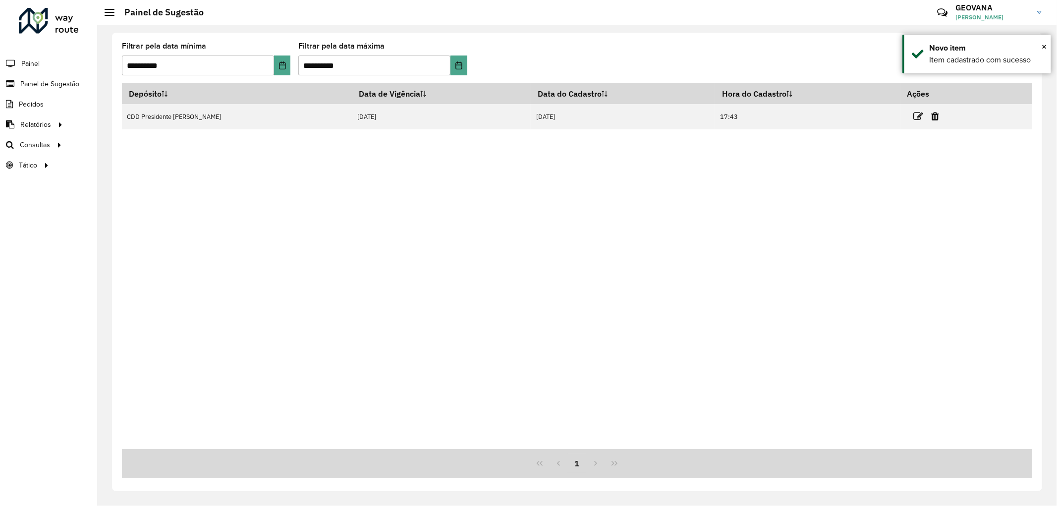
click at [366, 228] on div "Depósito Data de Vigência Data do Cadastro Hora do Cadastro Ações CDD President…" at bounding box center [577, 266] width 911 height 366
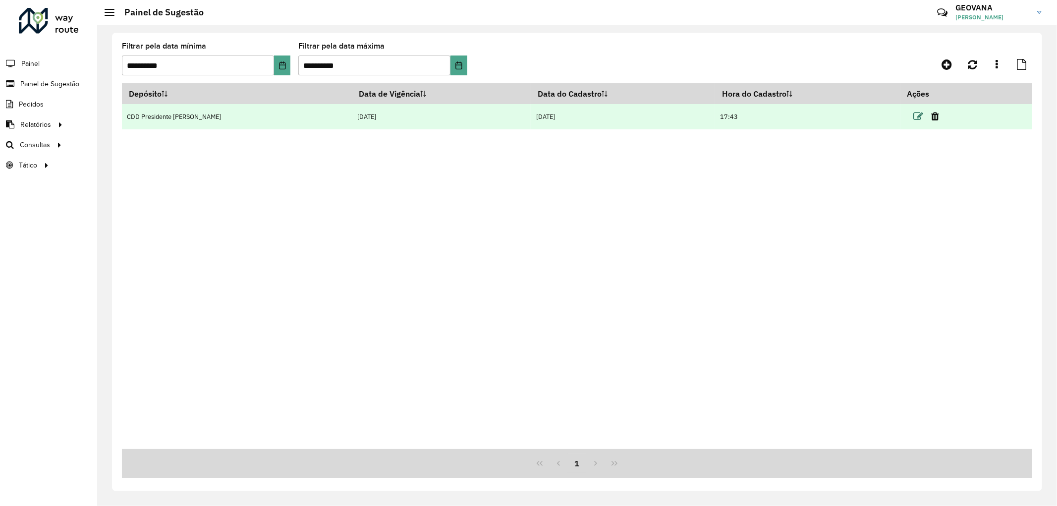
click at [914, 119] on icon at bounding box center [919, 117] width 10 height 10
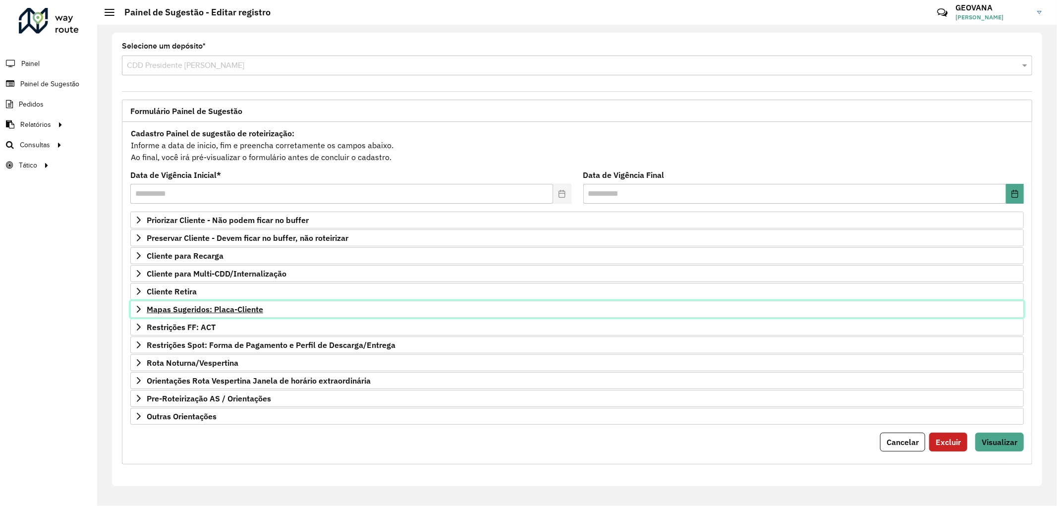
click at [239, 309] on span "Mapas Sugeridos: Placa-Cliente" at bounding box center [205, 309] width 117 height 8
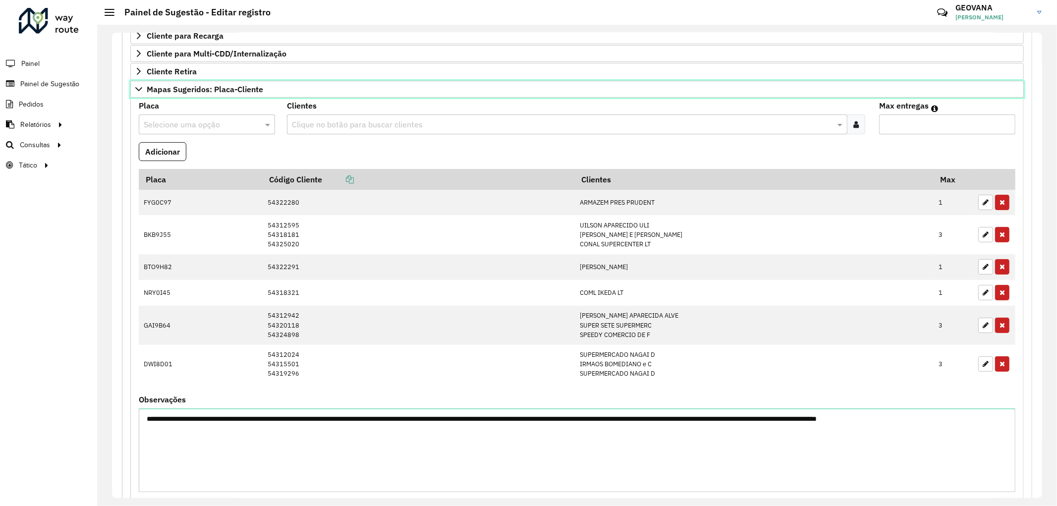
scroll to position [385, 0]
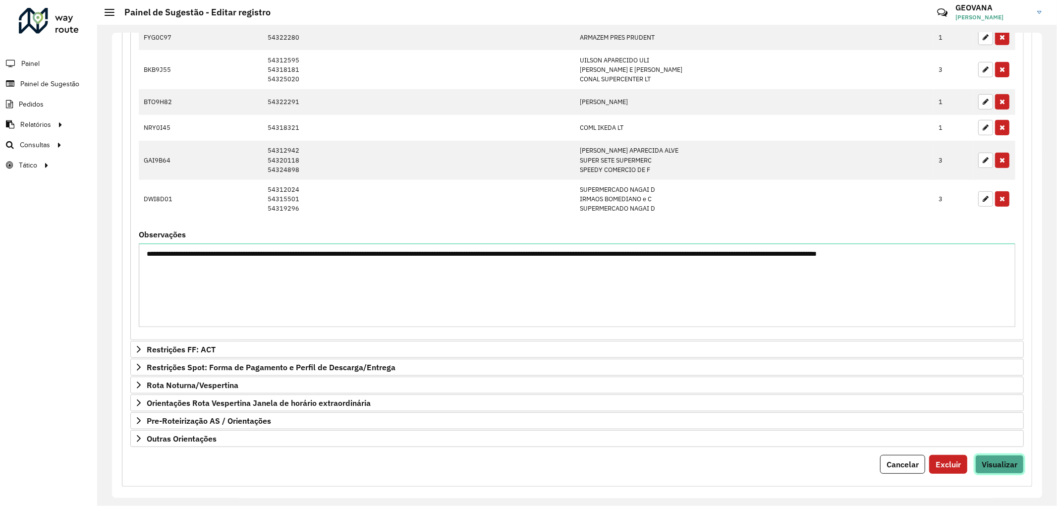
click at [1002, 464] on span "Visualizar" at bounding box center [1000, 465] width 36 height 10
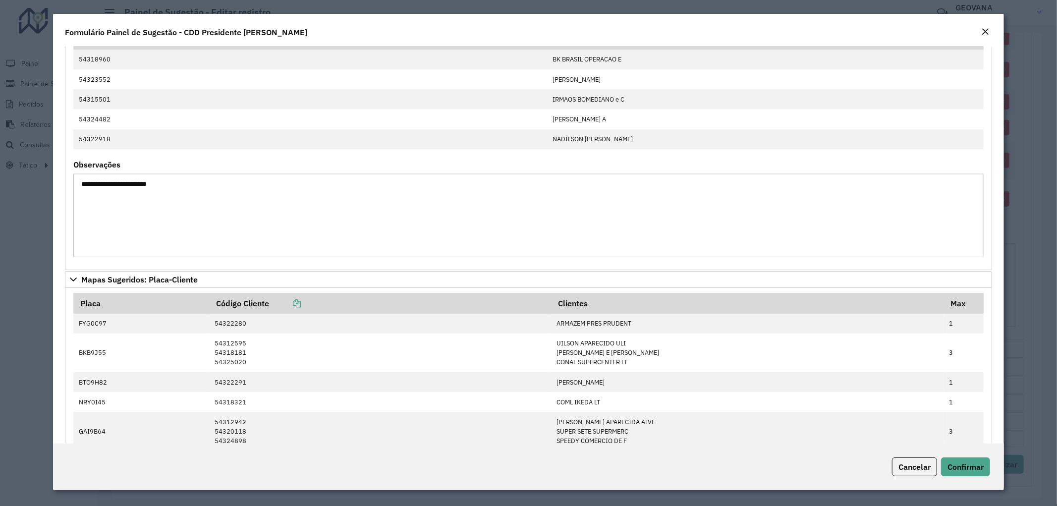
scroll to position [0, 0]
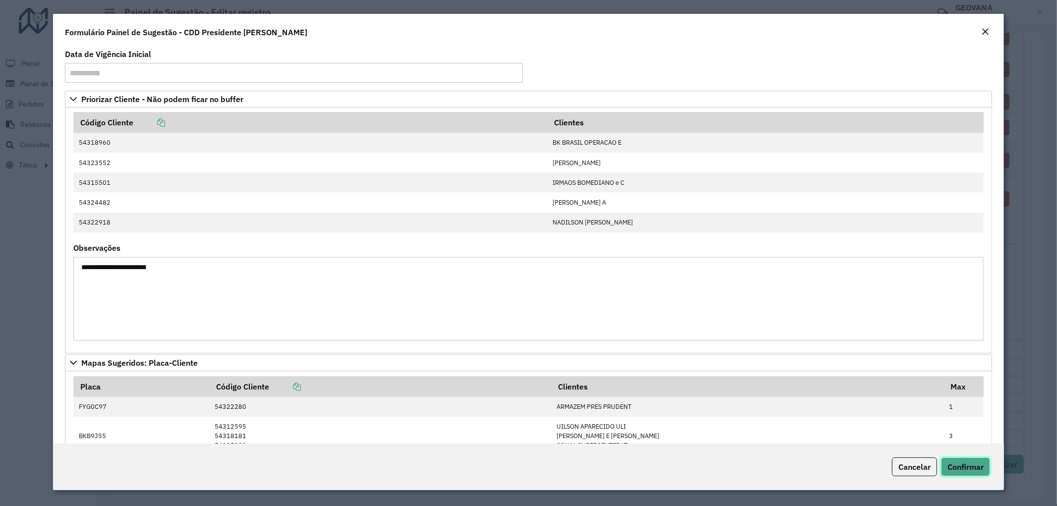
click at [970, 466] on span "Confirmar" at bounding box center [966, 467] width 36 height 10
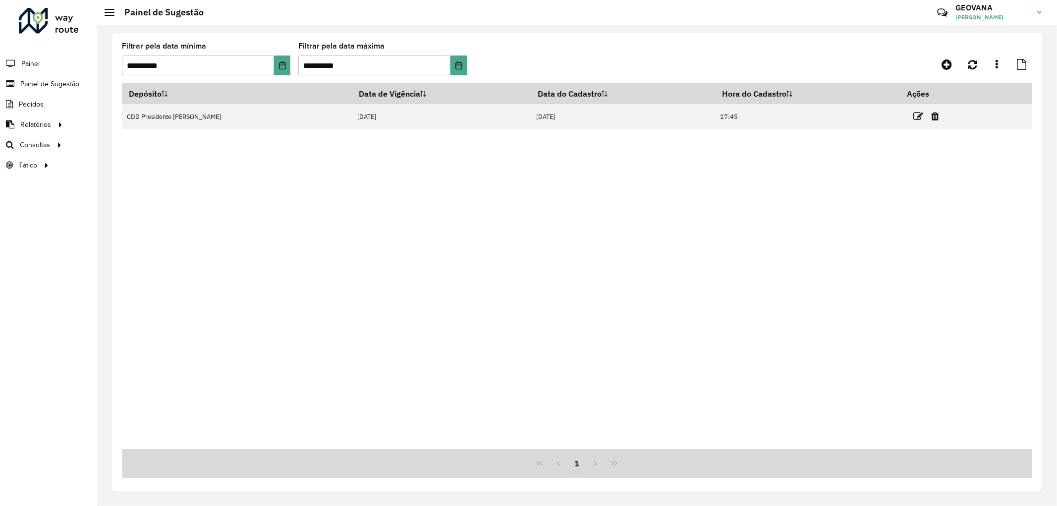
click at [527, 239] on div "Depósito Data de Vigência Data do Cadastro Hora do Cadastro Ações CDD President…" at bounding box center [577, 266] width 911 height 366
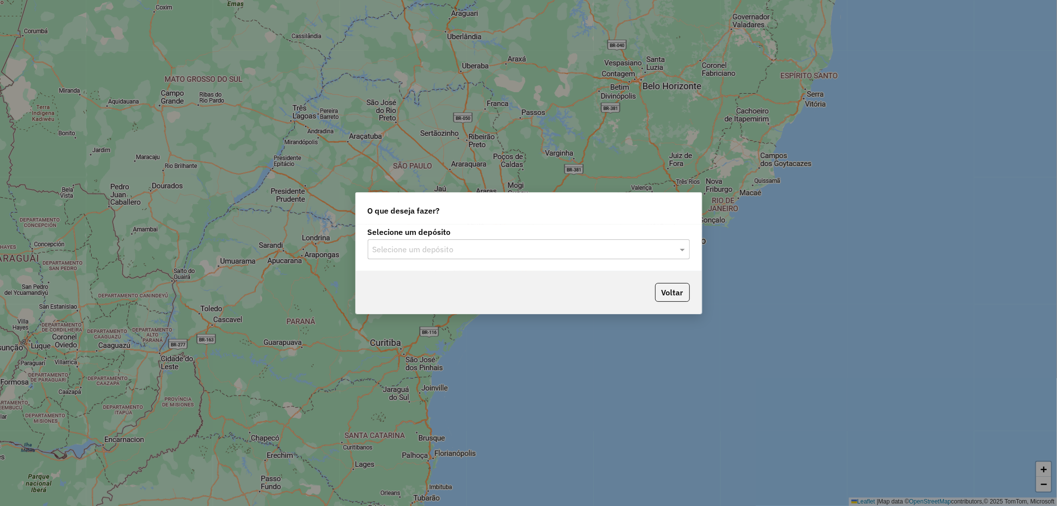
click at [464, 249] on input "text" at bounding box center [519, 250] width 292 height 12
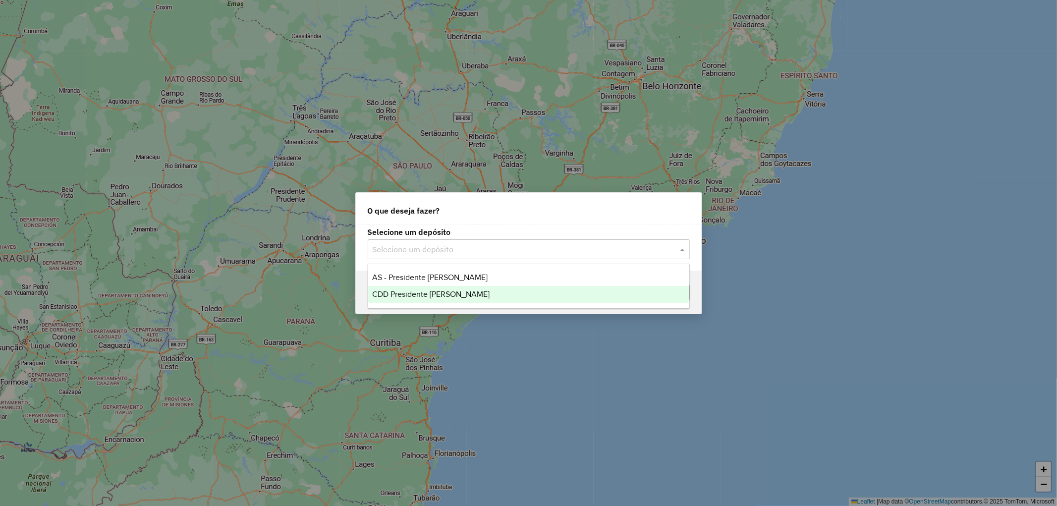
click at [408, 293] on span "CDD Presidente [PERSON_NAME]" at bounding box center [430, 294] width 117 height 8
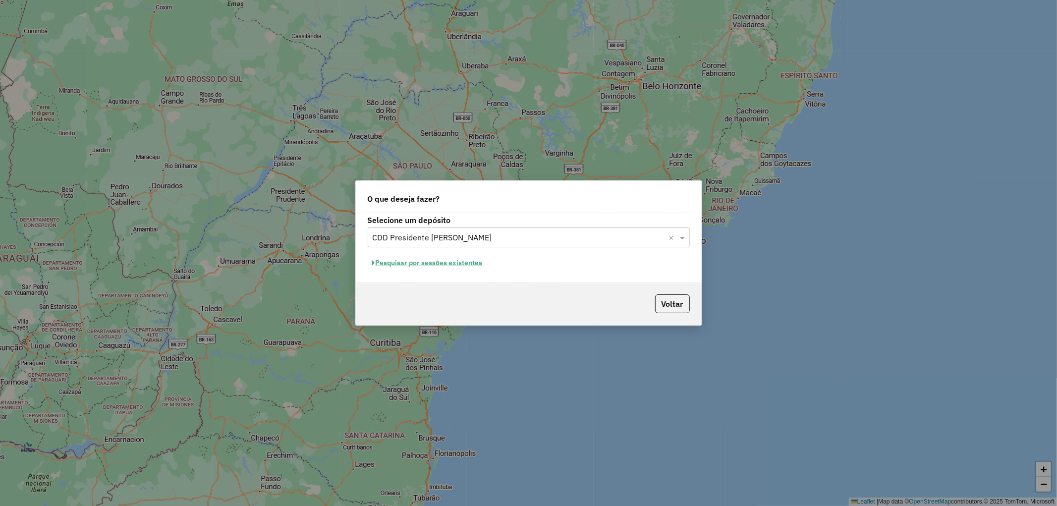
click at [428, 265] on button "Pesquisar por sessões existentes" at bounding box center [427, 262] width 119 height 15
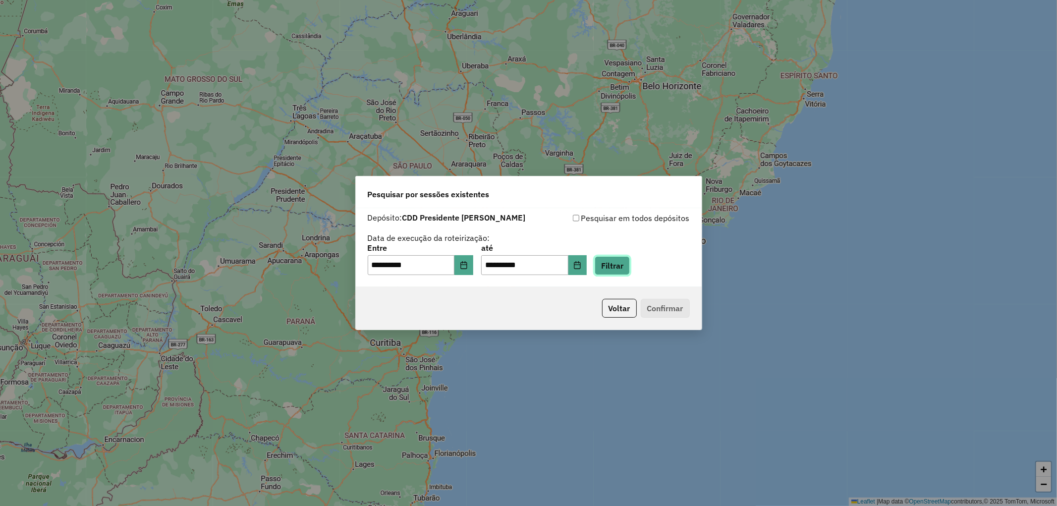
click at [630, 268] on button "Filtrar" at bounding box center [612, 265] width 35 height 19
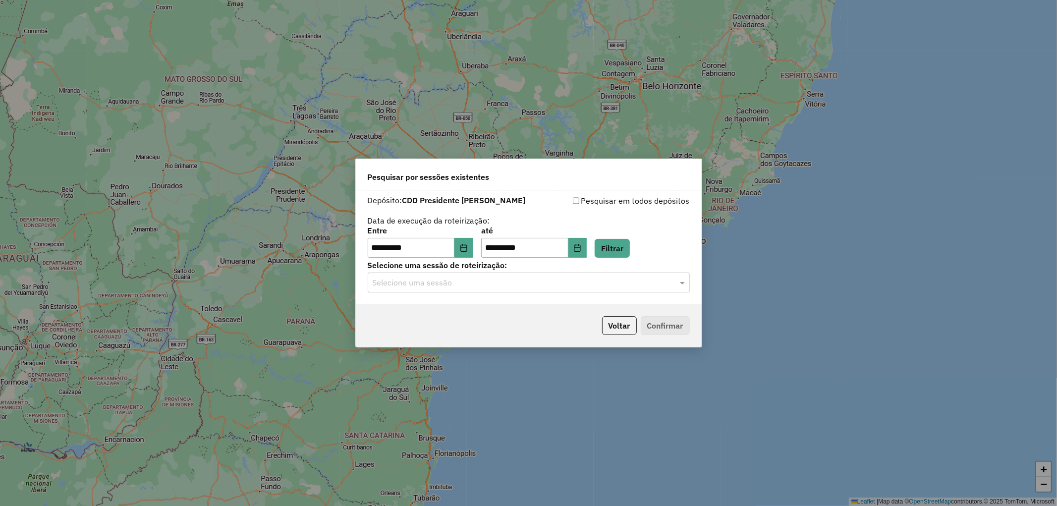
click at [432, 285] on input "text" at bounding box center [519, 283] width 292 height 12
click at [427, 307] on span "1280356 - 22/09/2025 17:32" at bounding box center [411, 311] width 79 height 8
click at [655, 326] on button "Confirmar" at bounding box center [665, 325] width 49 height 19
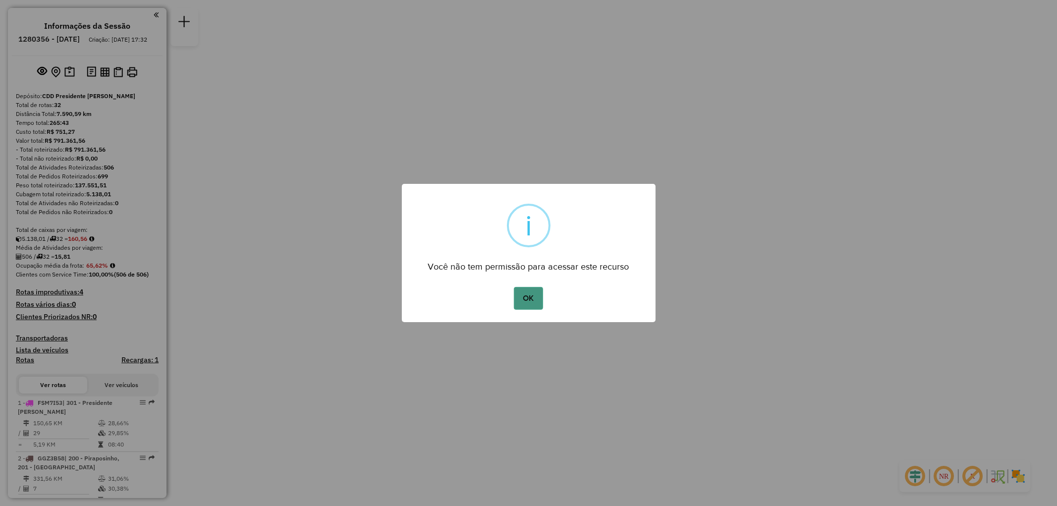
click at [519, 292] on button "OK" at bounding box center [528, 298] width 29 height 23
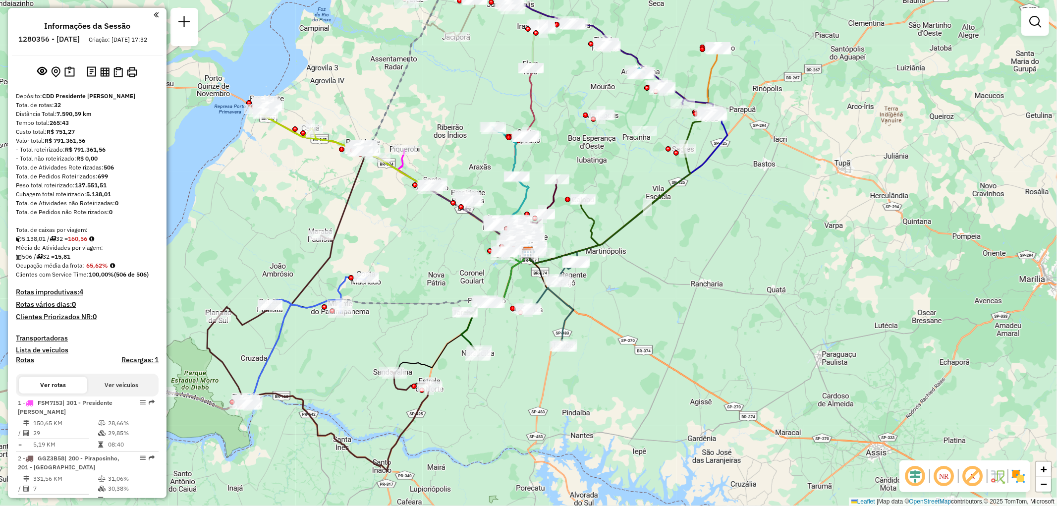
scroll to position [55, 0]
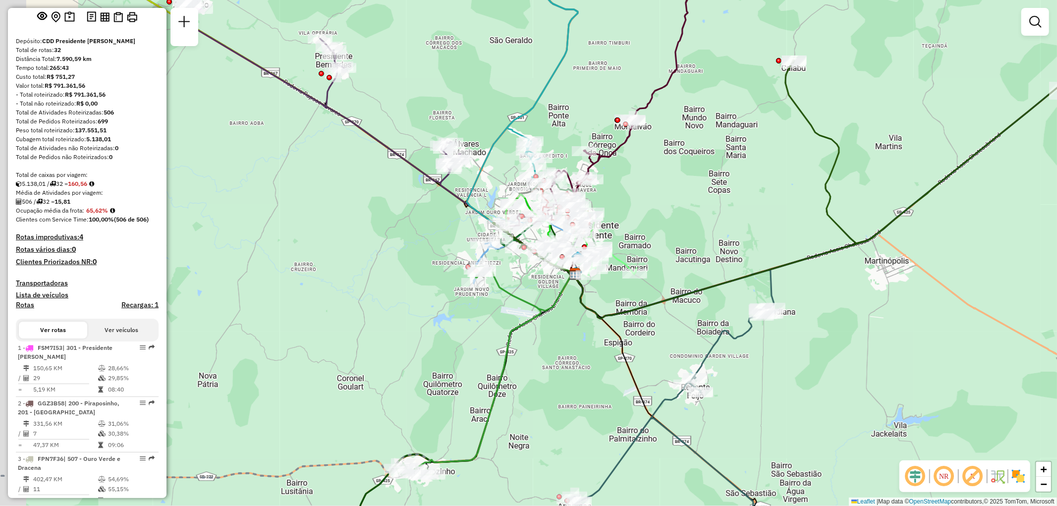
drag, startPoint x: 582, startPoint y: 234, endPoint x: 656, endPoint y: 198, distance: 82.5
click at [656, 198] on div "Janela de atendimento Grade de atendimento Capacidade Transportadoras Veículos …" at bounding box center [528, 253] width 1057 height 506
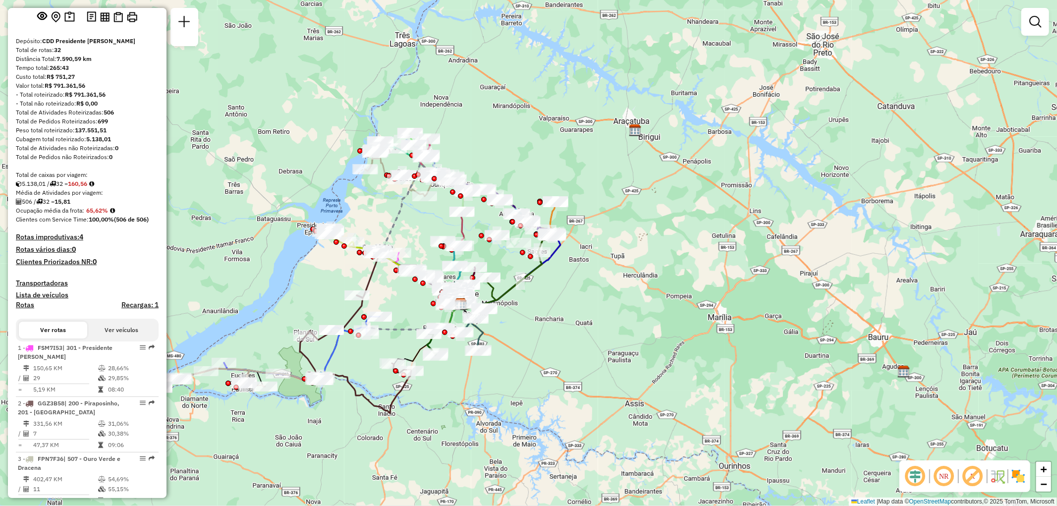
scroll to position [165, 0]
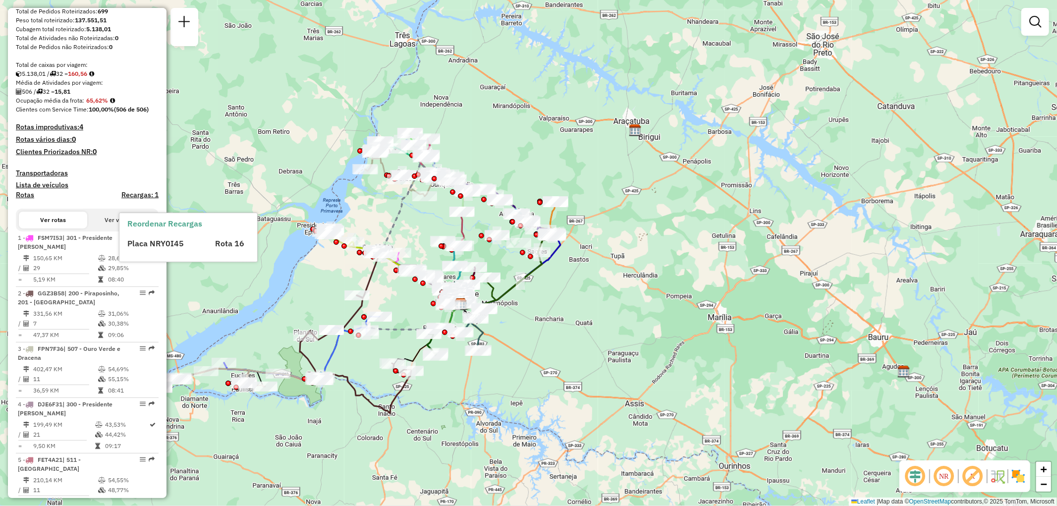
click at [139, 199] on h4 "Recargas: 1" at bounding box center [139, 195] width 37 height 8
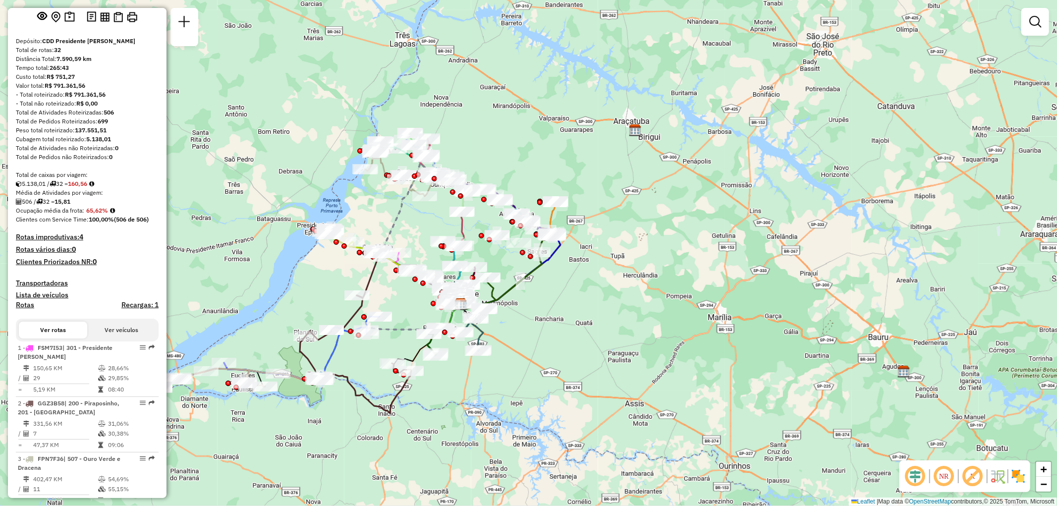
scroll to position [0, 0]
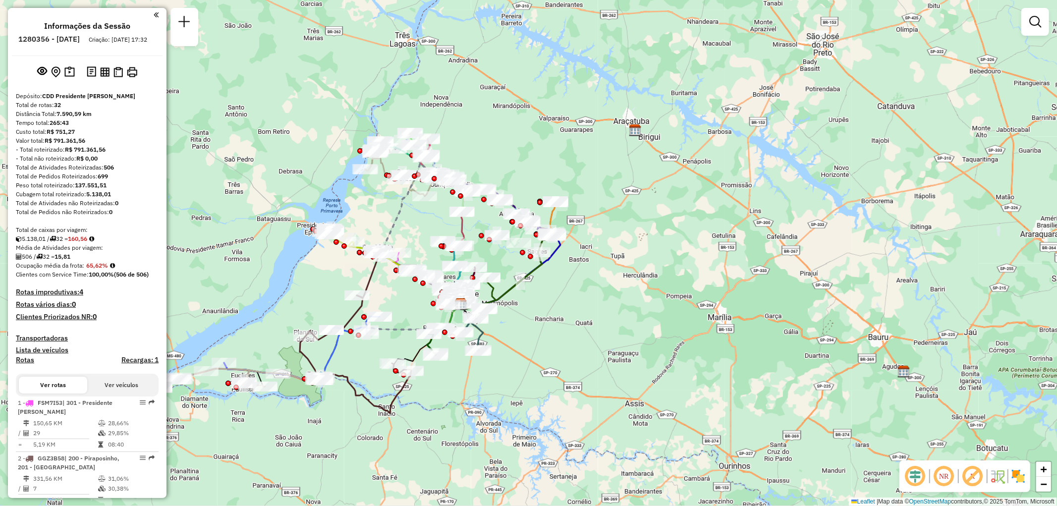
click at [125, 391] on button "Ver veículos" at bounding box center [121, 385] width 68 height 17
click at [67, 394] on button "Ver rotas" at bounding box center [53, 385] width 68 height 17
click at [45, 296] on h4 "Rotas improdutivas: 4" at bounding box center [87, 292] width 143 height 8
click at [73, 296] on h4 "Rotas improdutivas: 4" at bounding box center [87, 292] width 143 height 8
click at [114, 296] on h4 "Rotas improdutivas: 4" at bounding box center [87, 292] width 143 height 8
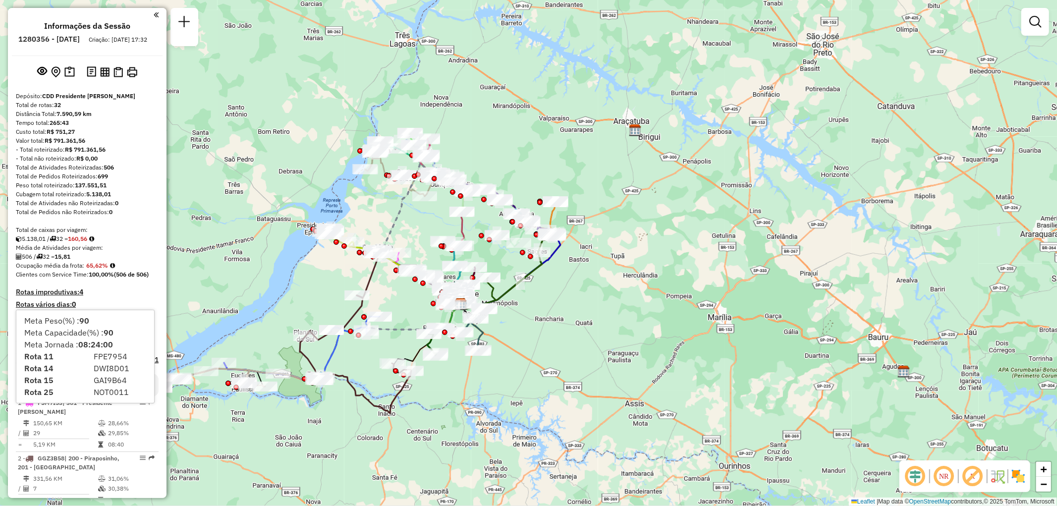
click at [121, 296] on h4 "Rotas improdutivas: 4" at bounding box center [87, 292] width 143 height 8
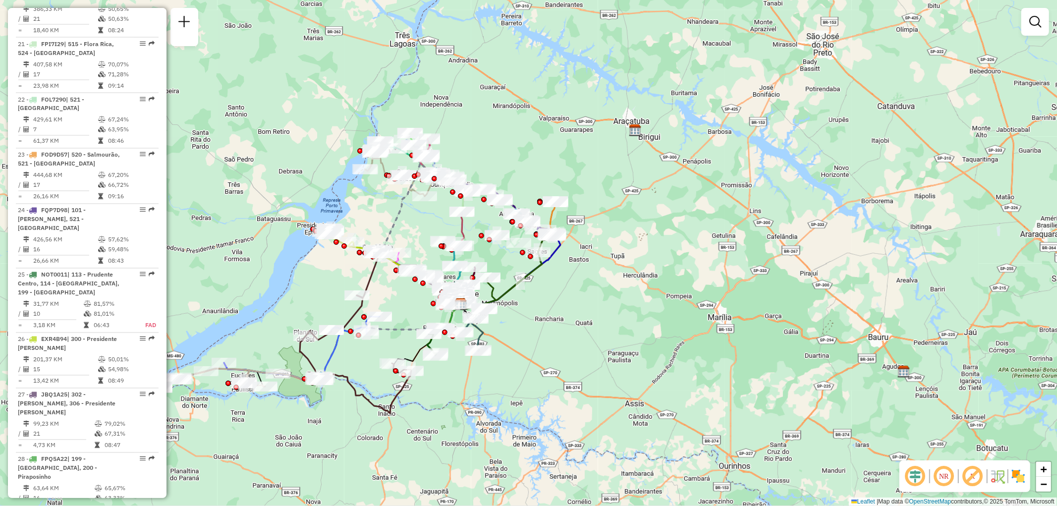
scroll to position [1726, 0]
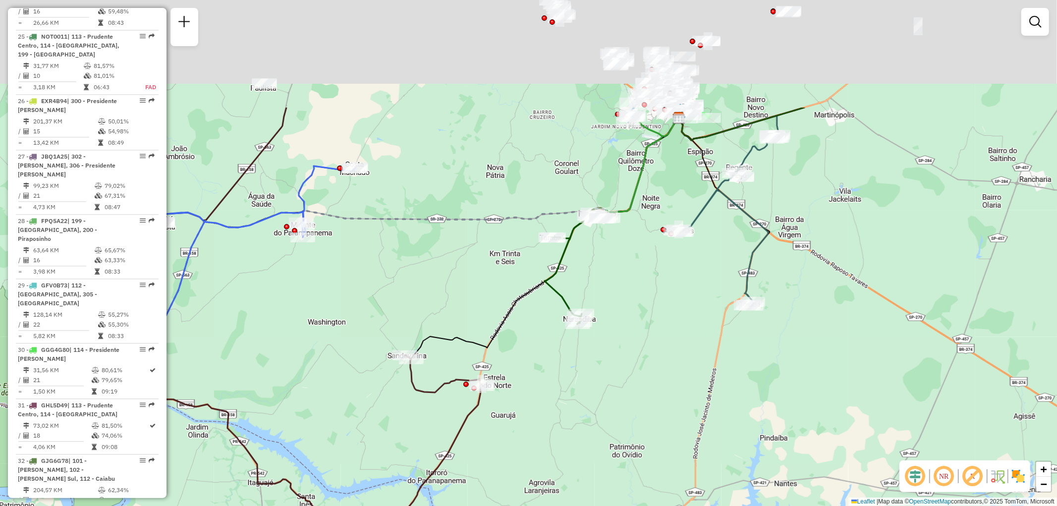
drag, startPoint x: 615, startPoint y: 294, endPoint x: 608, endPoint y: 407, distance: 112.7
click at [608, 407] on div "Janela de atendimento Grade de atendimento Capacidade Transportadoras Veículos …" at bounding box center [528, 253] width 1057 height 506
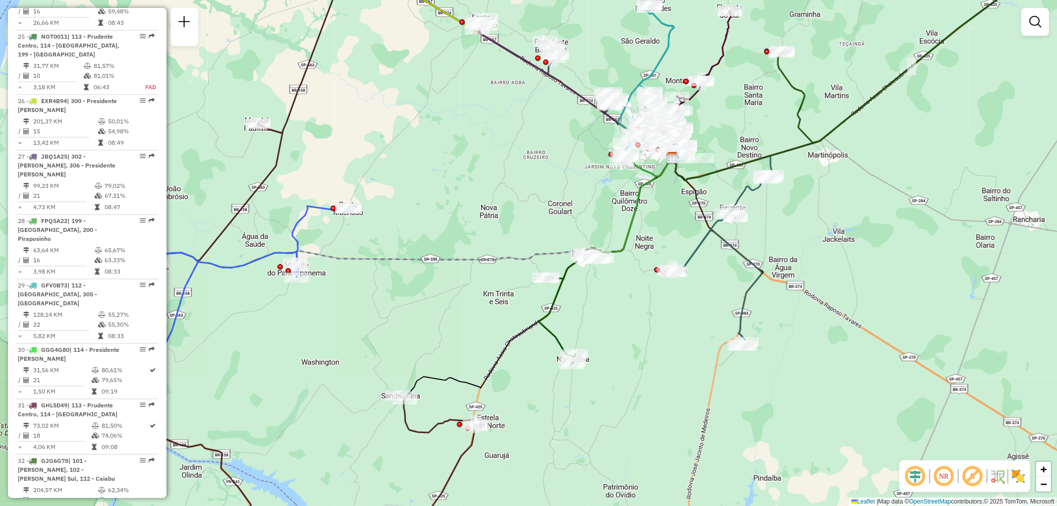
click at [668, 334] on div "Janela de atendimento Grade de atendimento Capacidade Transportadoras Veículos …" at bounding box center [528, 253] width 1057 height 506
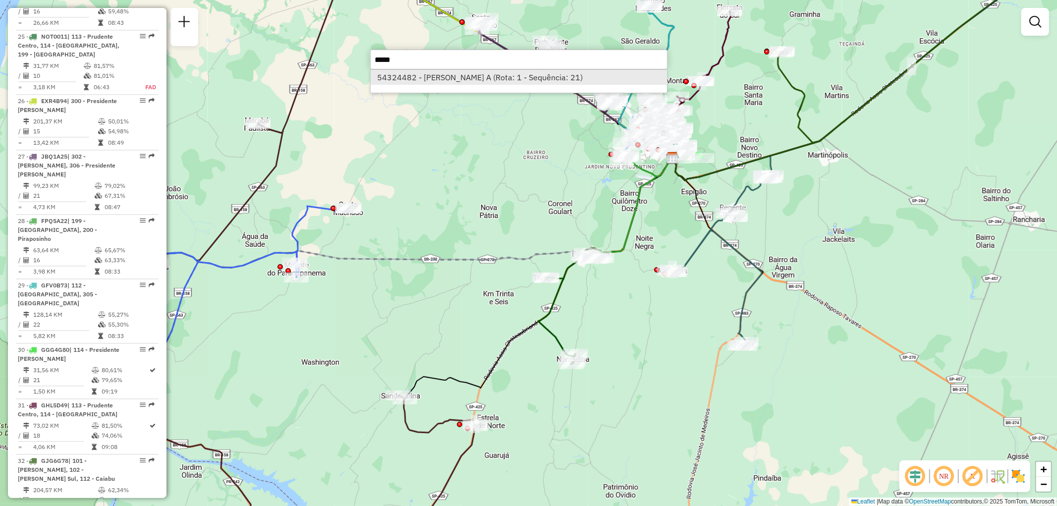
type input "*****"
click at [476, 81] on li "54324482 - LEONARDO PELEGRINI A (Rota: 1 - Sequência: 21)" at bounding box center [519, 77] width 296 height 15
select select "**********"
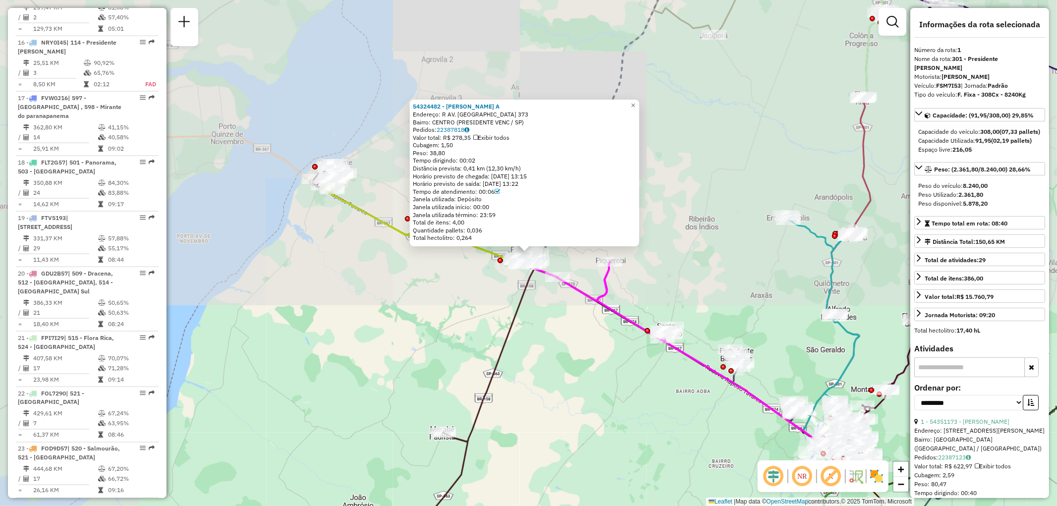
scroll to position [397, 0]
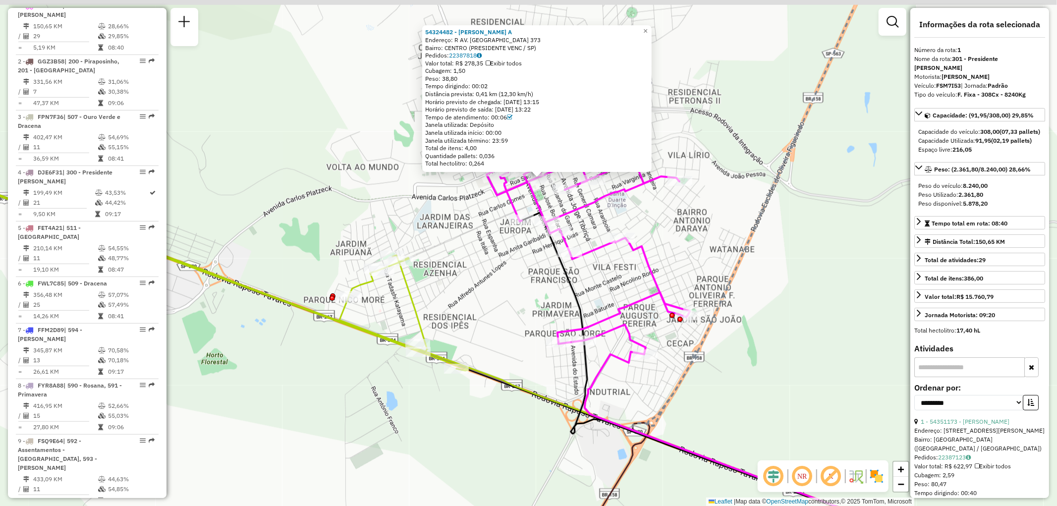
drag, startPoint x: 525, startPoint y: 206, endPoint x: 513, endPoint y: 266, distance: 61.4
click at [513, 266] on div "54324482 - LEONARDO PELEGRINI A Endereço: R AV. JOÃO PESSOA 373 Bairro: CENTRO …" at bounding box center [528, 253] width 1057 height 506
click at [681, 162] on div "54324482 - LEONARDO PELEGRINI A Endereço: R AV. JOÃO PESSOA 373 Bairro: CENTRO …" at bounding box center [528, 253] width 1057 height 506
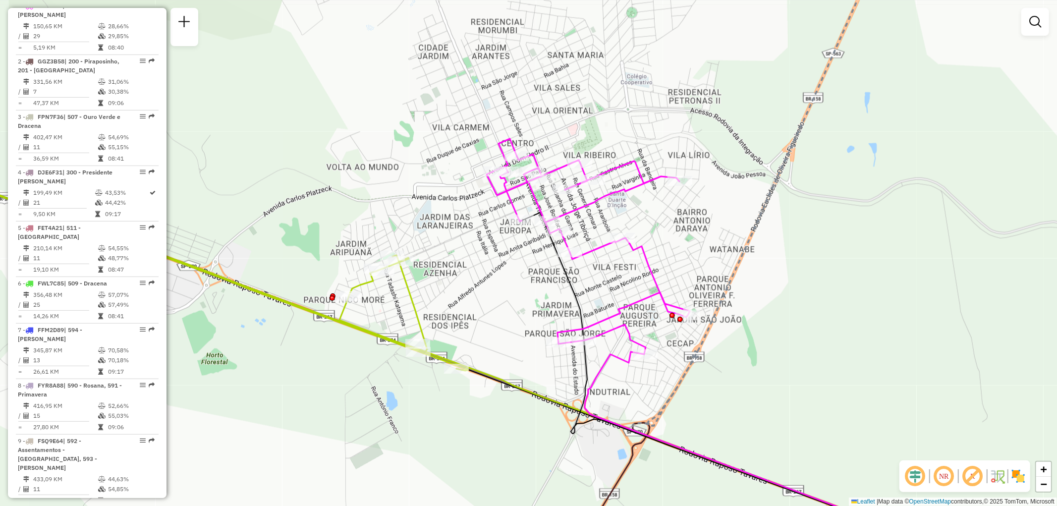
click at [314, 409] on div "Janela de atendimento Grade de atendimento Capacidade Transportadoras Veículos …" at bounding box center [528, 253] width 1057 height 506
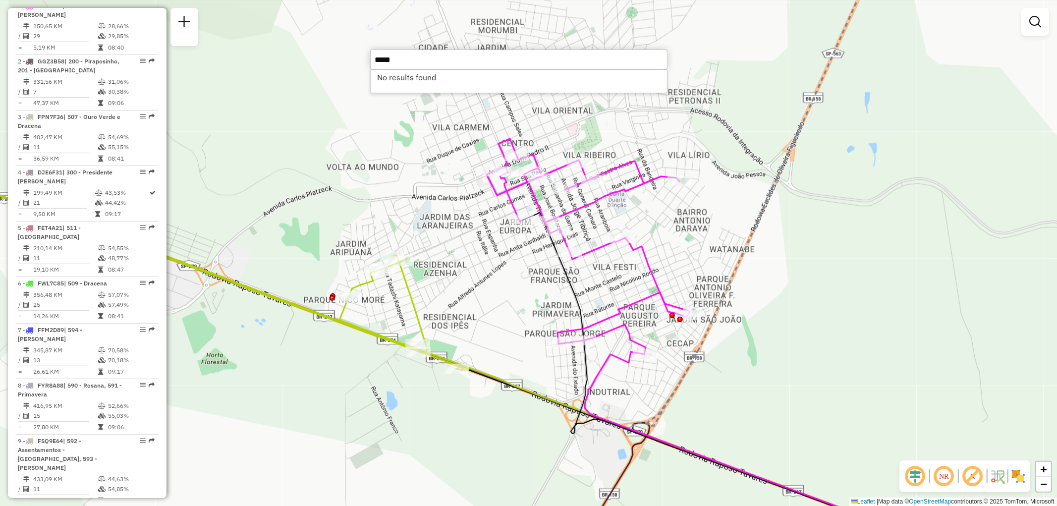
drag, startPoint x: 370, startPoint y: 59, endPoint x: 361, endPoint y: 58, distance: 9.0
click at [361, 58] on hb-router-mapa "Informações da Sessão 1280356 - 22/09/2025 Criação: 20/09/2025 17:32 Depósito: …" at bounding box center [528, 253] width 1057 height 506
drag, startPoint x: 418, startPoint y: 58, endPoint x: 342, endPoint y: 60, distance: 76.4
click at [342, 60] on hb-router-mapa "Informações da Sessão 1280356 - 22/09/2025 Criação: 20/09/2025 17:32 Depósito: …" at bounding box center [528, 253] width 1057 height 506
drag, startPoint x: 409, startPoint y: 57, endPoint x: 342, endPoint y: 58, distance: 67.4
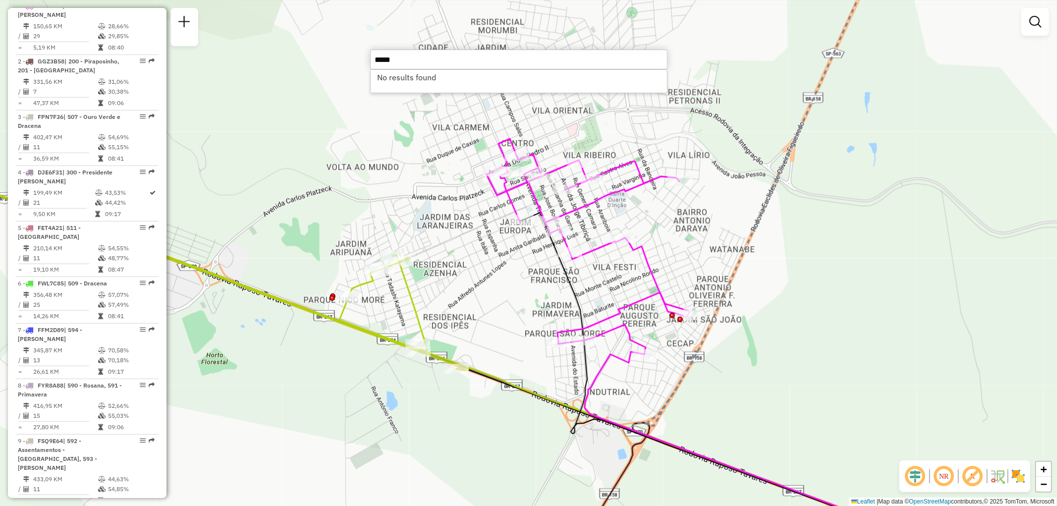
click at [342, 58] on hb-router-mapa "Informações da Sessão 1280356 - 22/09/2025 Criação: 20/09/2025 17:32 Depósito: …" at bounding box center [528, 253] width 1057 height 506
type input "*****"
drag, startPoint x: 429, startPoint y: 58, endPoint x: 333, endPoint y: 56, distance: 96.7
click at [333, 56] on hb-router-mapa "Informações da Sessão 1280356 - 22/09/2025 Criação: 20/09/2025 17:32 Depósito: …" at bounding box center [528, 253] width 1057 height 506
click at [330, 80] on div "Janela de atendimento Grade de atendimento Capacidade Transportadoras Veículos …" at bounding box center [528, 253] width 1057 height 506
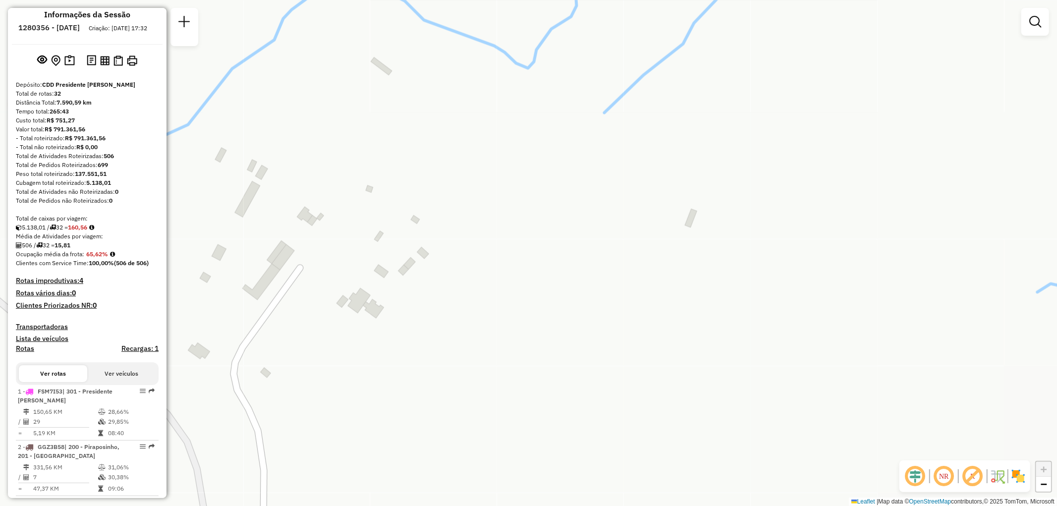
scroll to position [0, 0]
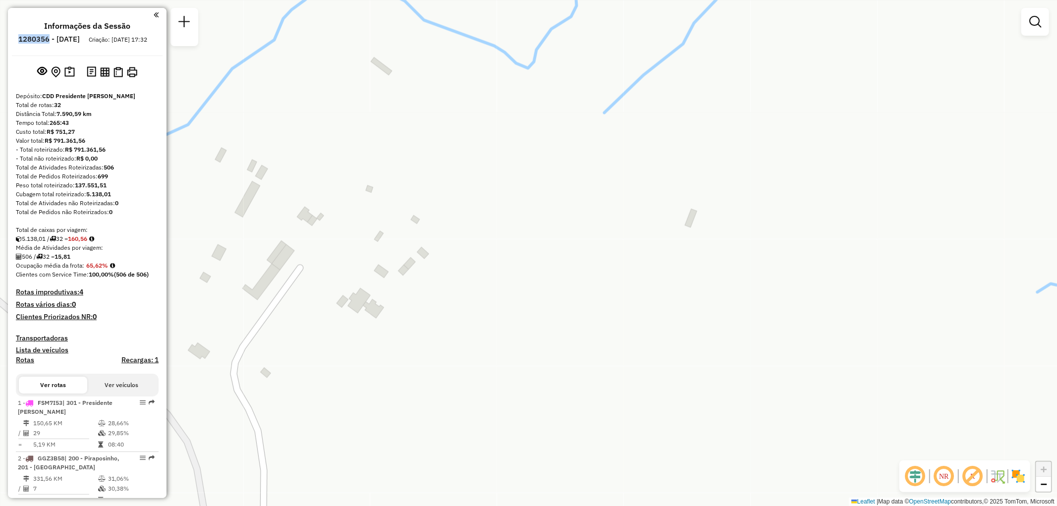
drag, startPoint x: 42, startPoint y: 38, endPoint x: 76, endPoint y: 44, distance: 34.7
click at [76, 44] on ul "Informações da Sessão 1280356 - 22/09/2025 Criação: 20/09/2025 17:32" at bounding box center [87, 34] width 151 height 26
copy h6 "1280356"
